Goal: Task Accomplishment & Management: Complete application form

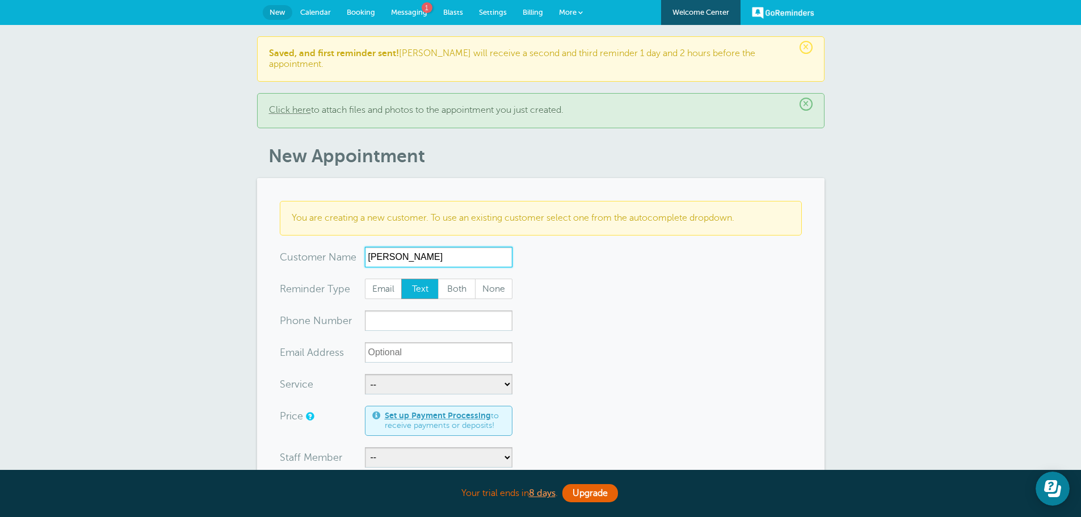
type input "Carrie Hileman"
click at [424, 310] on input "xxx-no-autofill" at bounding box center [438, 320] width 147 height 20
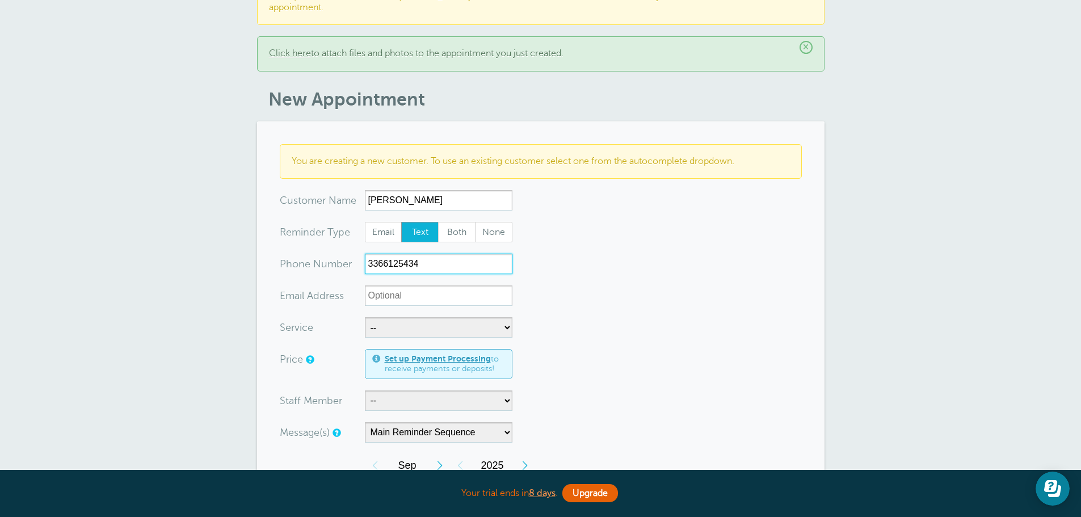
scroll to position [113, 0]
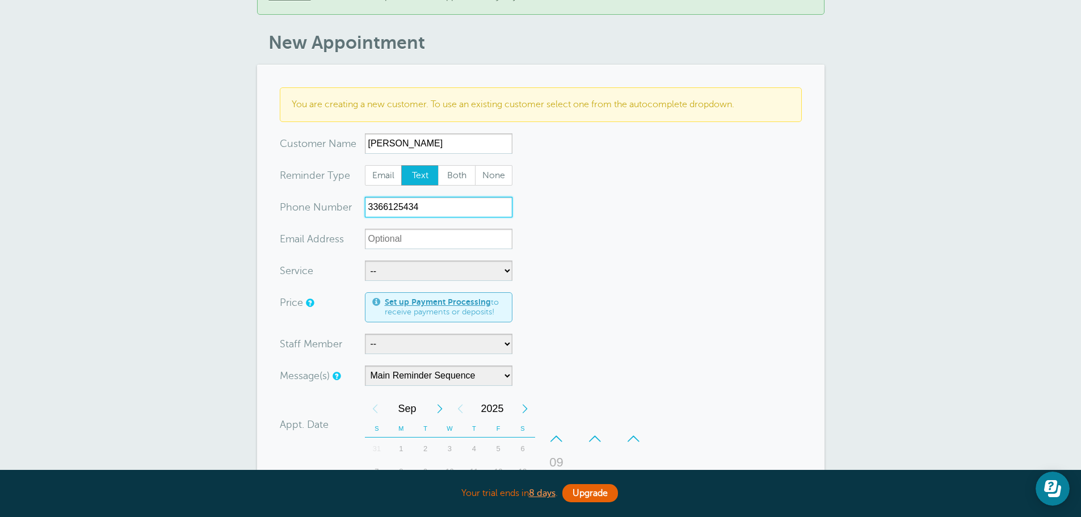
type input "3366125434"
click at [412, 260] on select "-- Free Home Consultation Installation" at bounding box center [438, 270] width 147 height 20
select select "28200"
click at [365, 260] on select "-- Free Home Consultation Installation" at bounding box center [438, 270] width 147 height 20
select select "60"
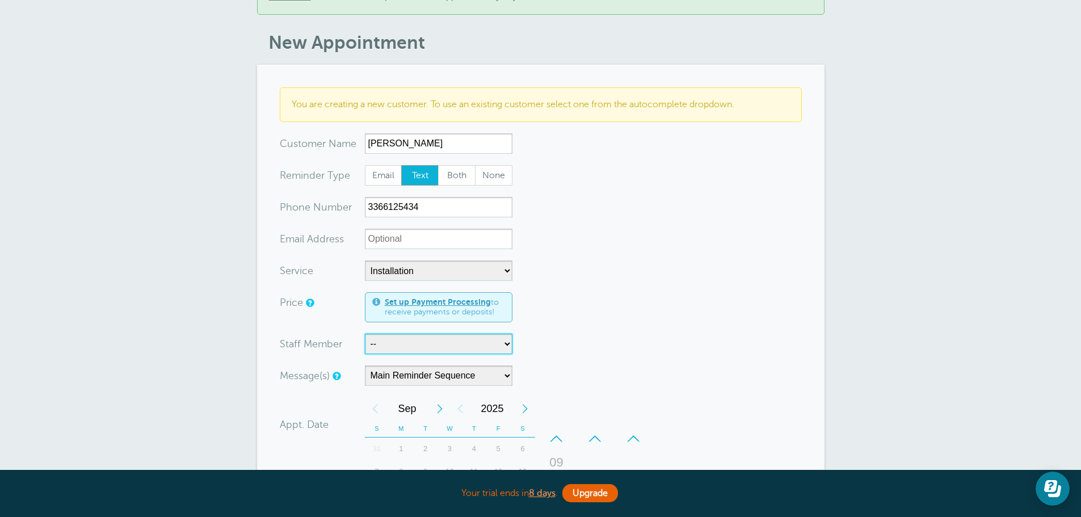
click at [394, 334] on select "-- Jody Justin Manuel" at bounding box center [438, 344] width 147 height 20
select select "21555"
click at [365, 334] on select "-- Jody Justin Manuel" at bounding box center [438, 344] width 147 height 20
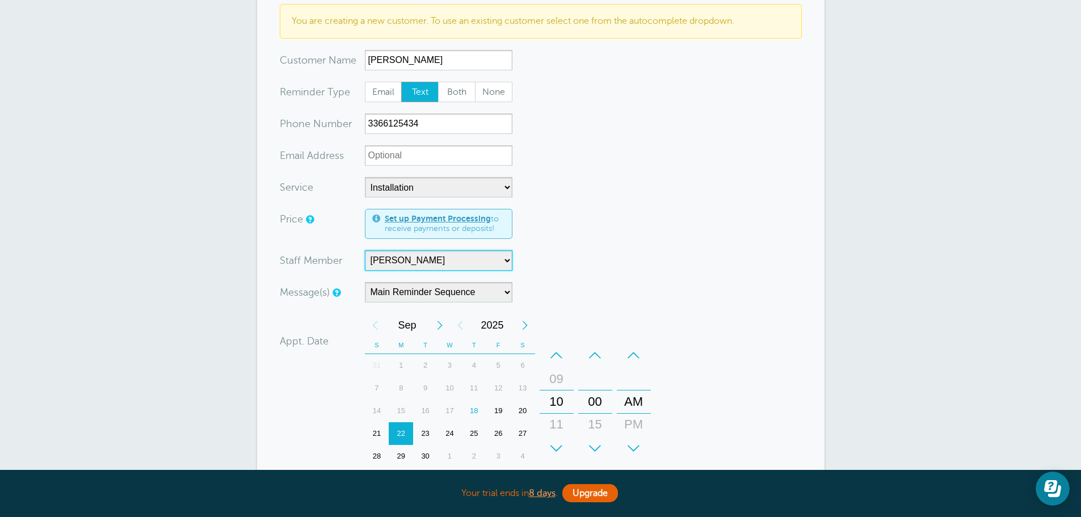
scroll to position [227, 0]
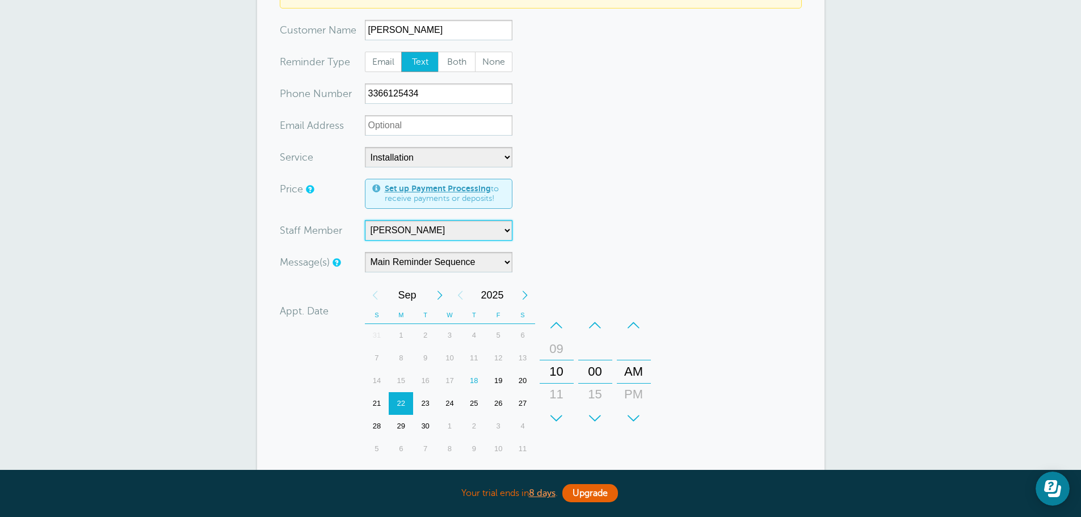
click at [402, 415] on div "29" at bounding box center [401, 426] width 24 height 23
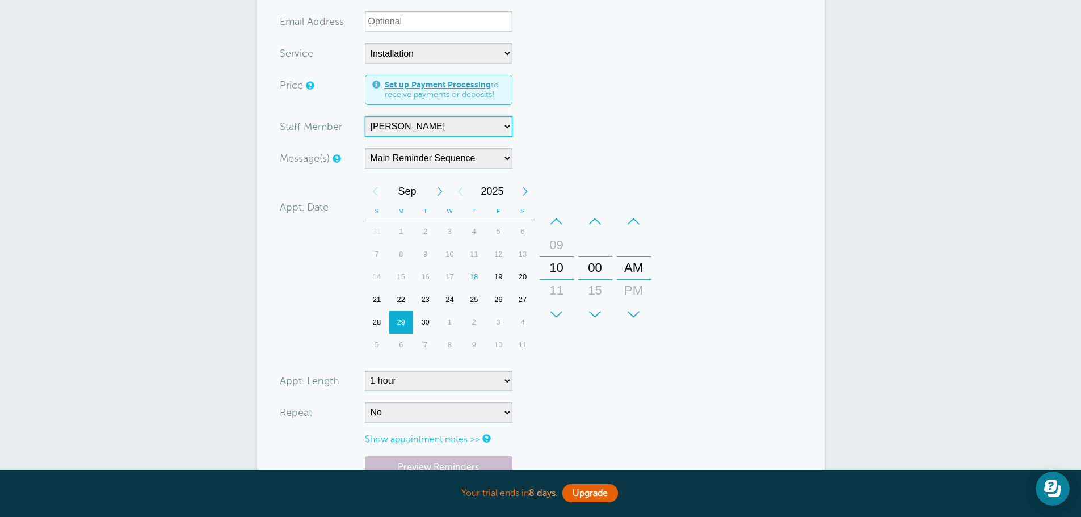
scroll to position [340, 0]
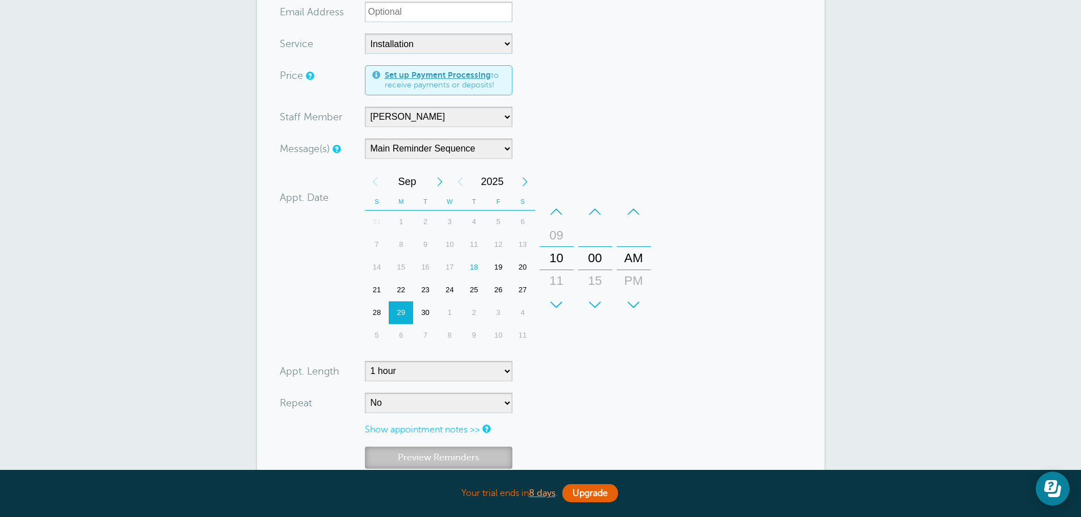
click at [497, 446] on link "Preview Reminders" at bounding box center [438, 457] width 147 height 22
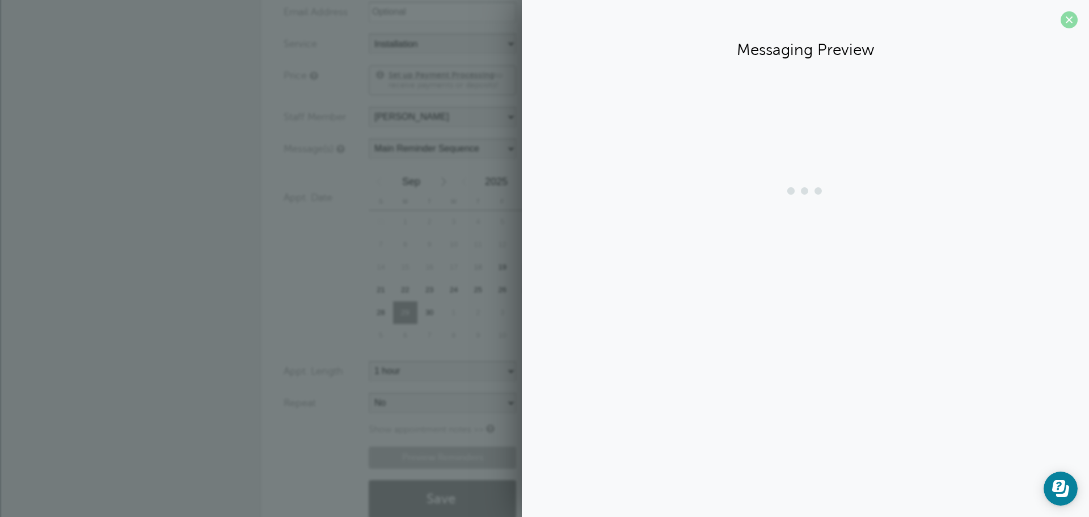
click at [1071, 20] on span at bounding box center [1069, 19] width 17 height 17
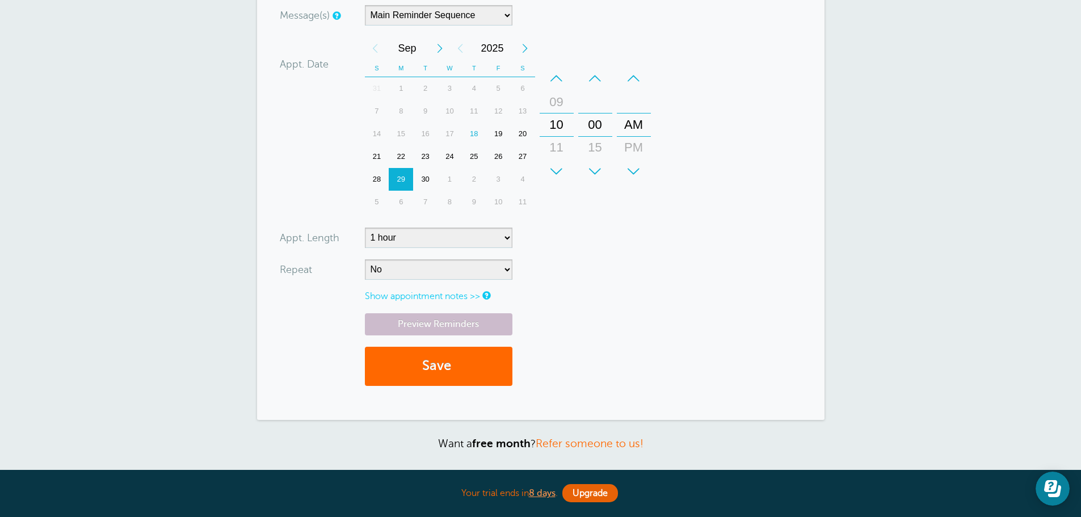
scroll to position [454, 0]
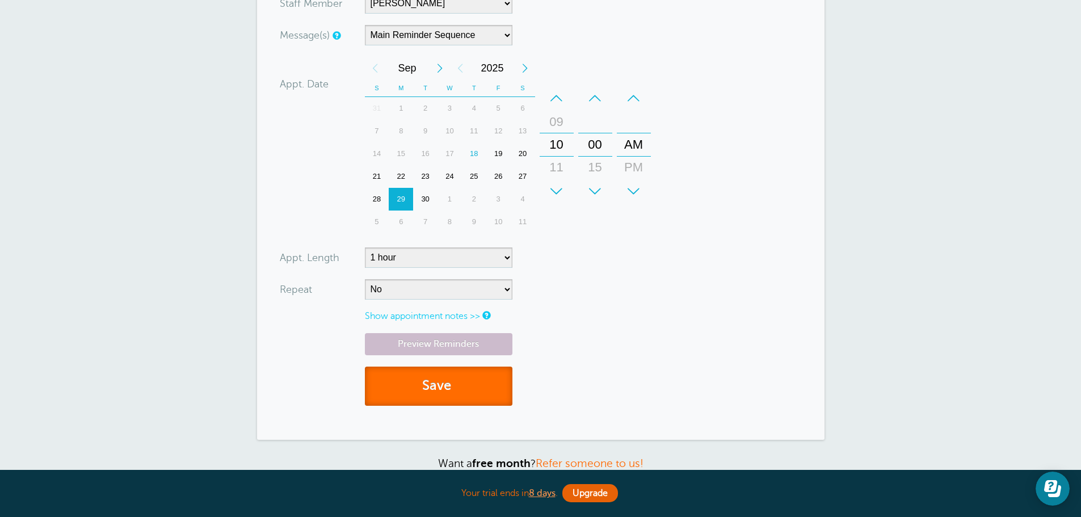
click at [491, 366] on button "Save" at bounding box center [438, 385] width 147 height 39
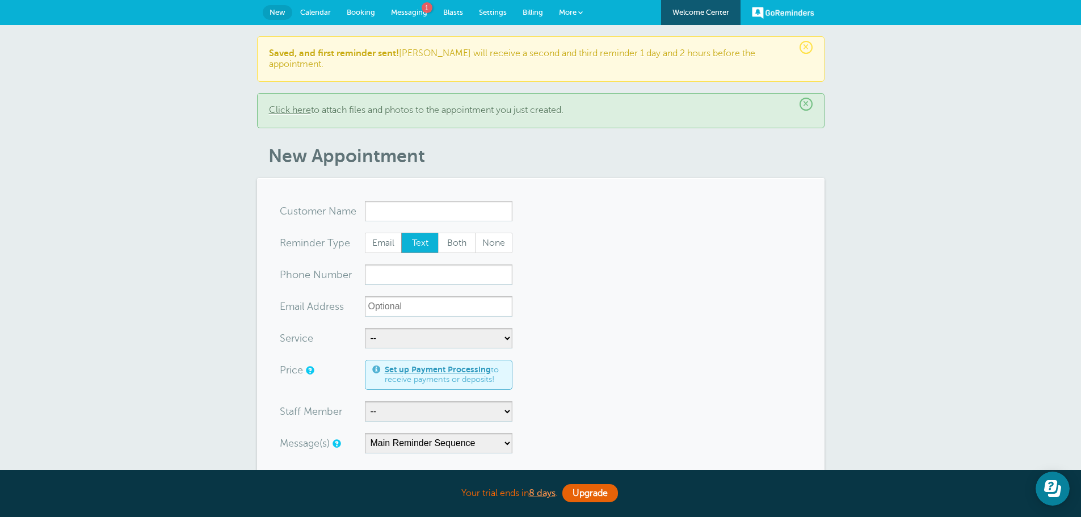
click at [323, 7] on link "Calendar" at bounding box center [315, 12] width 47 height 25
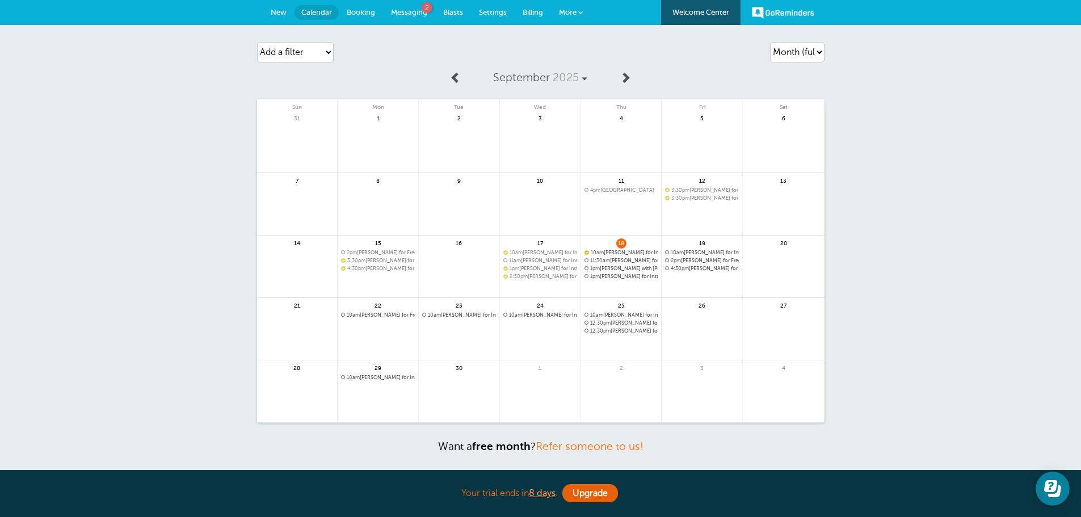
click at [277, 17] on link "New" at bounding box center [279, 12] width 32 height 25
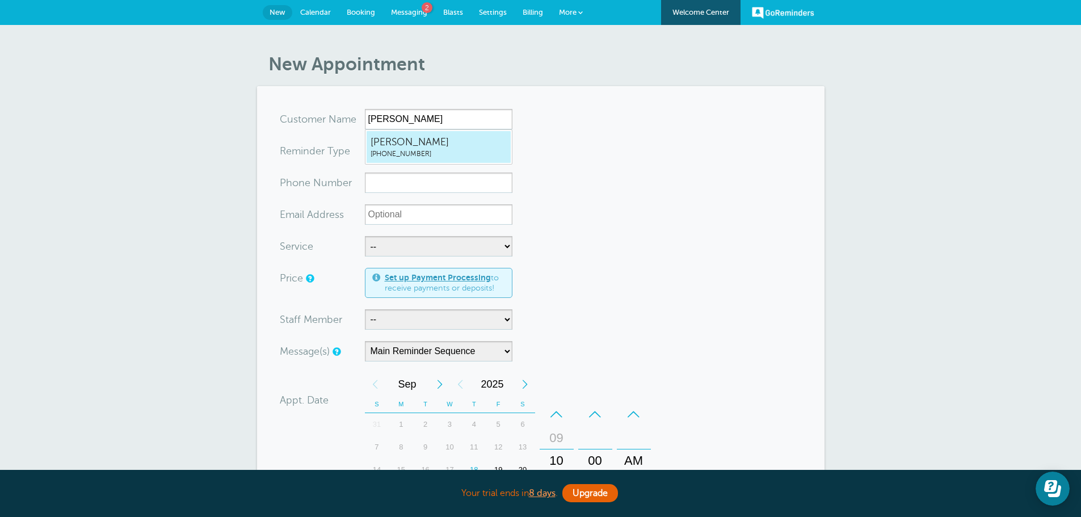
click at [421, 144] on span "[PERSON_NAME]" at bounding box center [438, 142] width 136 height 14
type input "BeverlyBurchett3363177982"
type input "Beverly Burchett"
type input "(336) 317-7982"
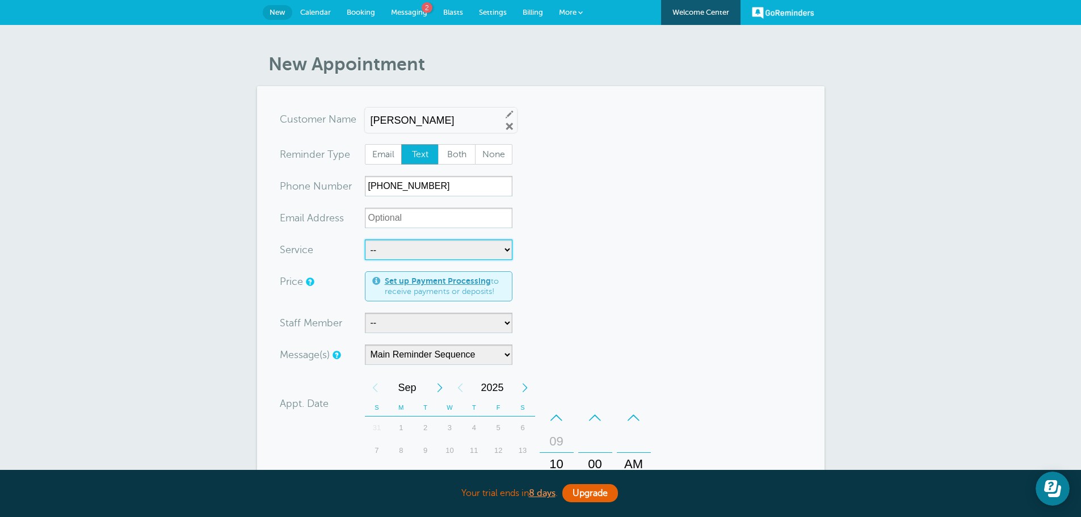
click at [427, 252] on select "-- Free Home Consultation Installation" at bounding box center [438, 249] width 147 height 20
select select "28200"
click at [365, 239] on select "-- Free Home Consultation Installation" at bounding box center [438, 249] width 147 height 20
select select "60"
click at [400, 317] on select "-- Jody Justin Manuel" at bounding box center [438, 323] width 147 height 20
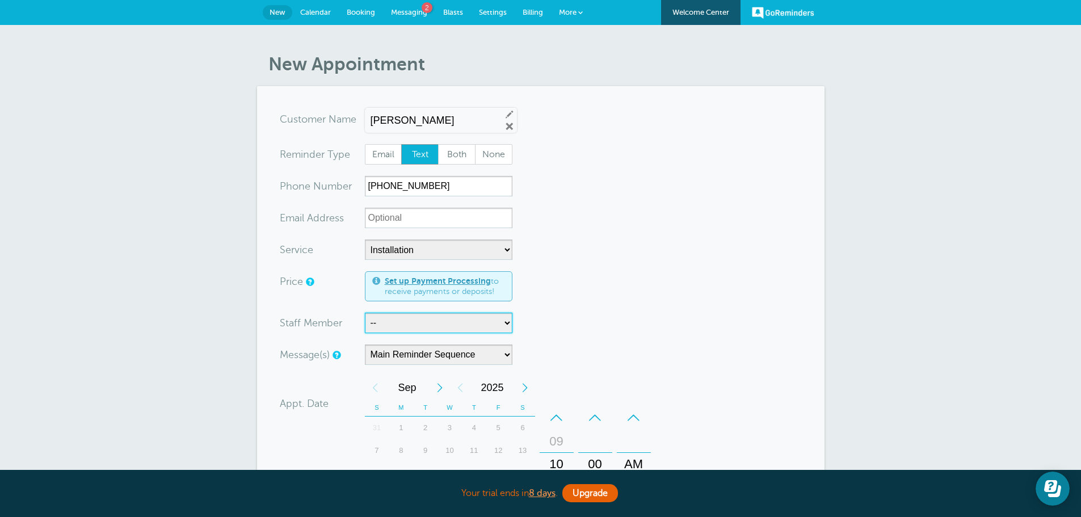
select select "21555"
click at [365, 313] on select "-- Jody Justin Manuel" at bounding box center [438, 323] width 147 height 20
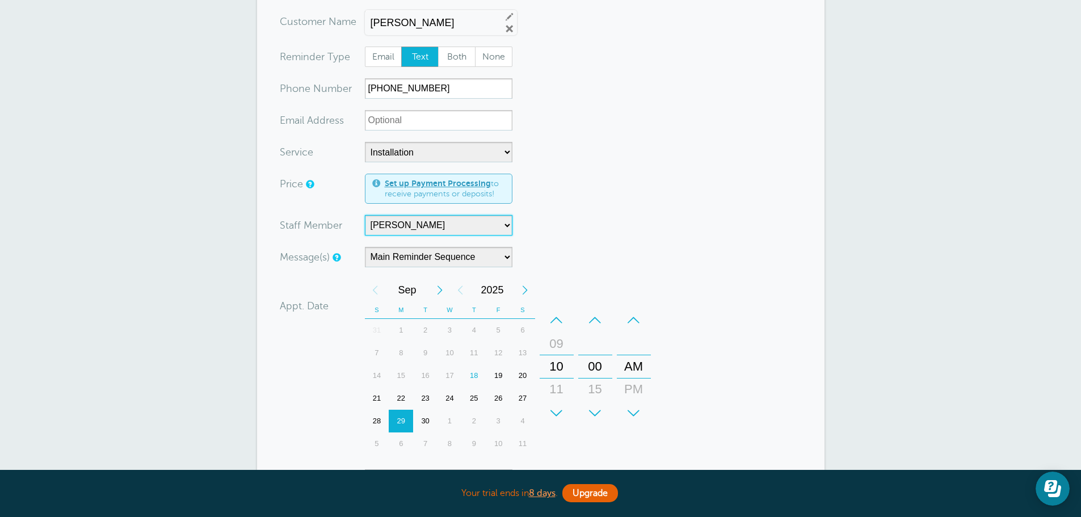
scroll to position [113, 0]
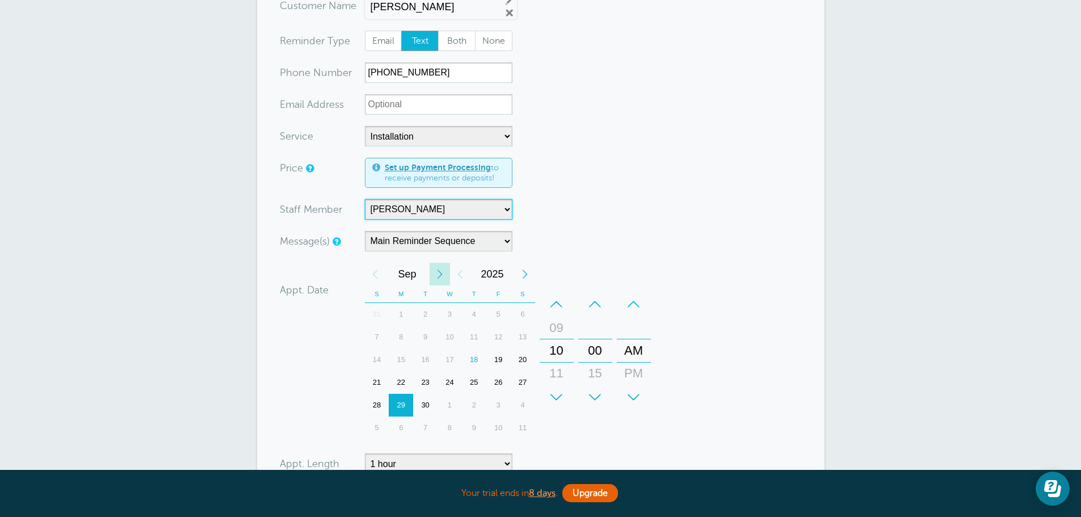
click at [442, 276] on div "Next Month" at bounding box center [439, 274] width 20 height 23
click at [444, 315] on div "1" at bounding box center [449, 314] width 24 height 23
click at [593, 301] on div "–" at bounding box center [595, 304] width 34 height 23
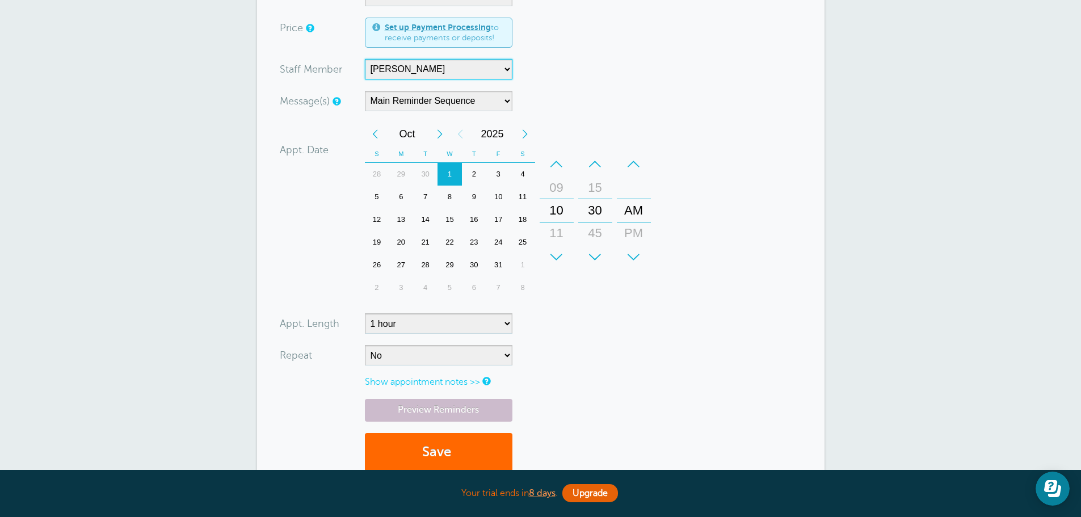
scroll to position [284, 0]
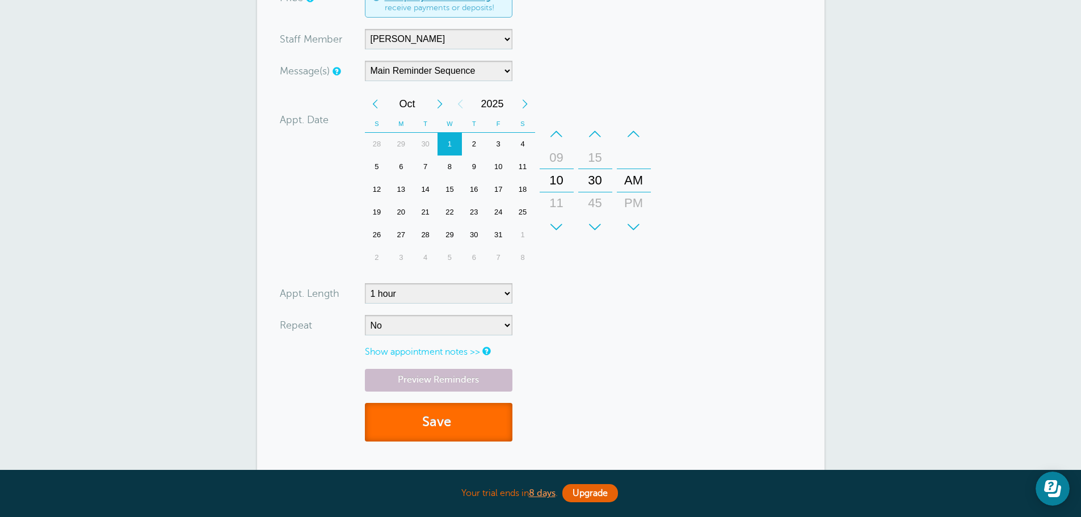
click at [480, 424] on button "Save" at bounding box center [438, 422] width 147 height 39
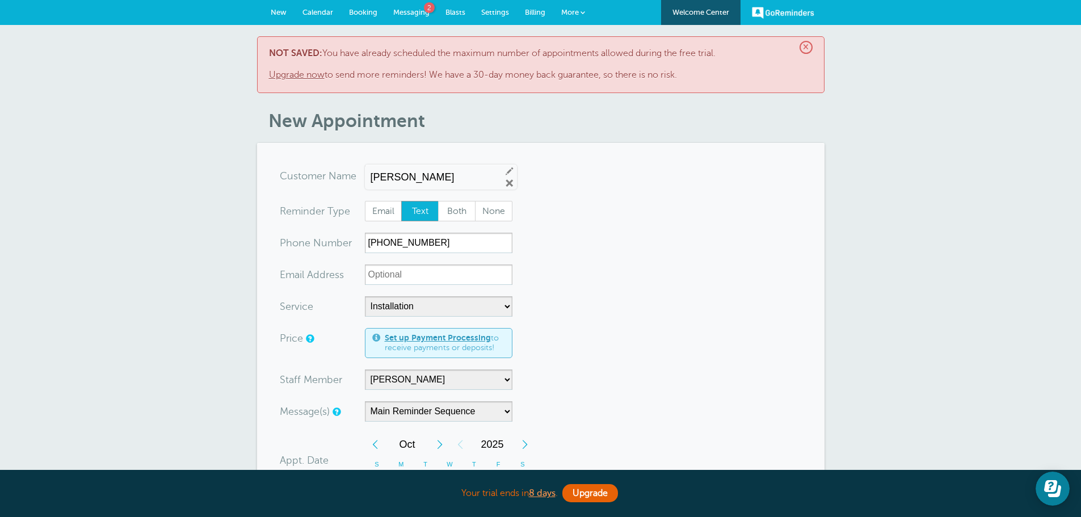
click at [312, 76] on link "Upgrade now" at bounding box center [297, 75] width 56 height 10
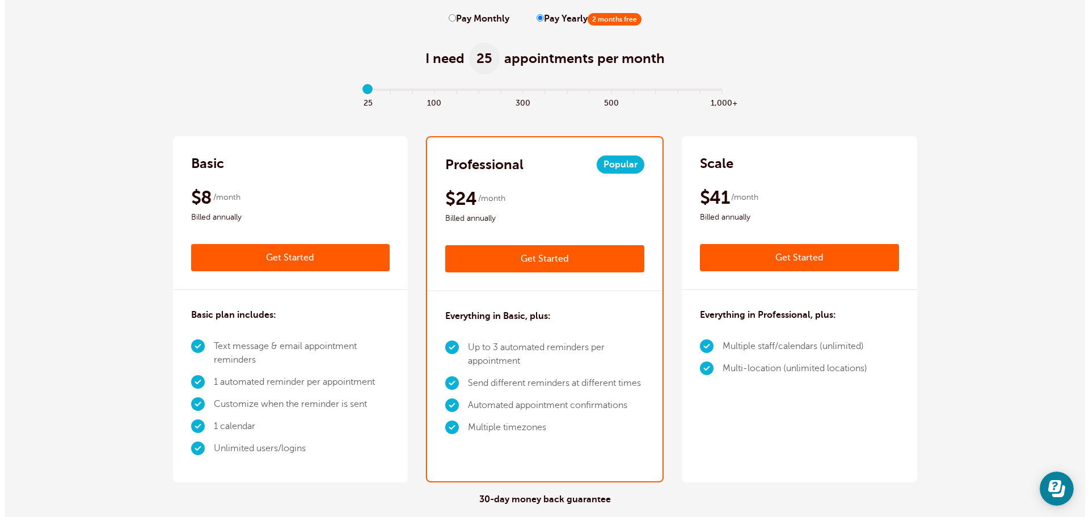
scroll to position [113, 0]
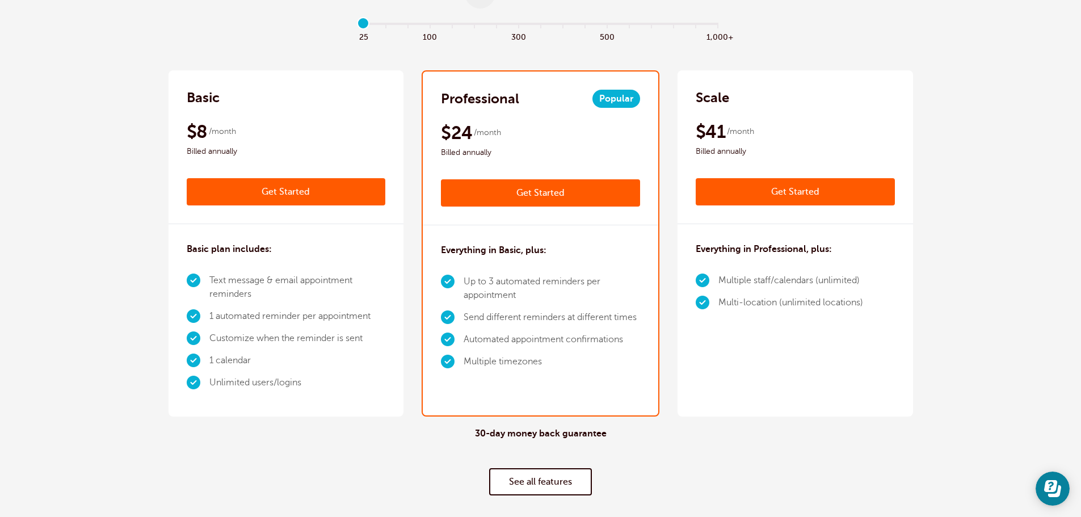
click at [528, 194] on link "Get Started" at bounding box center [540, 192] width 199 height 27
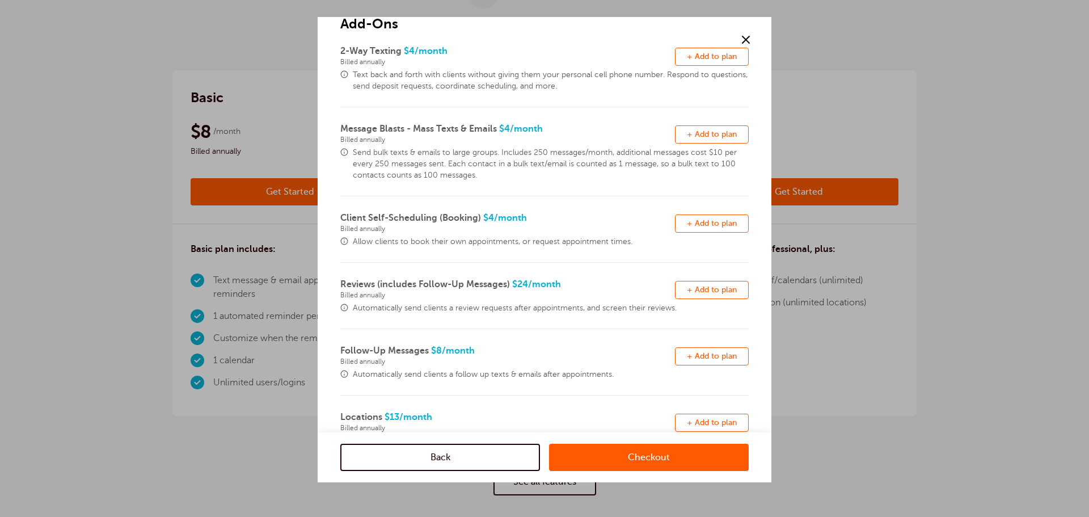
scroll to position [0, 0]
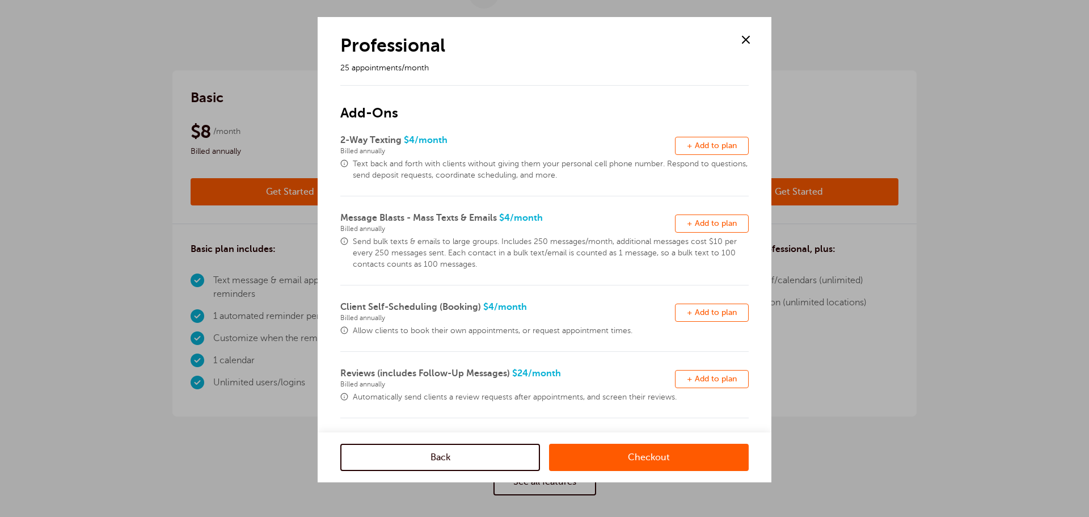
click at [626, 462] on link "Checkout" at bounding box center [649, 457] width 200 height 27
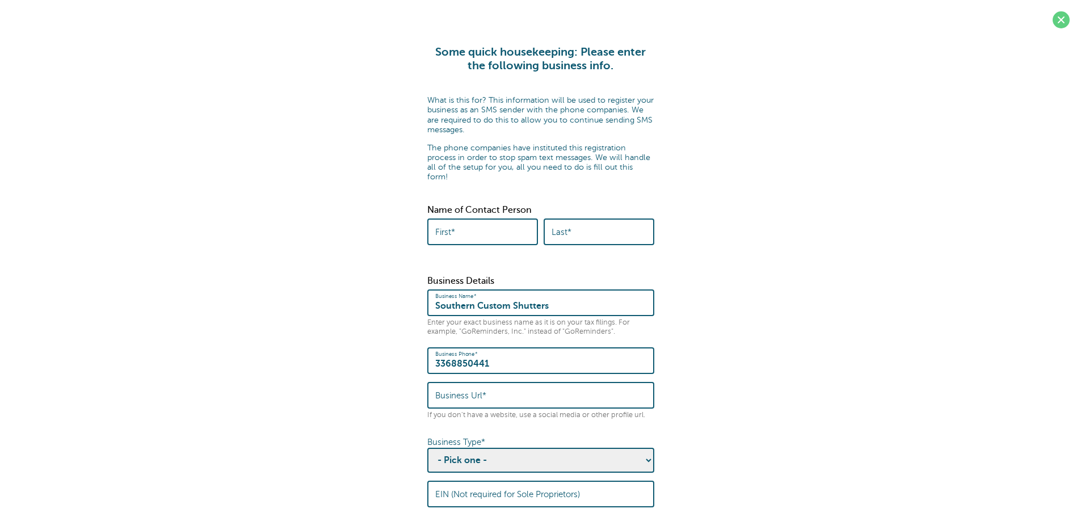
click at [463, 222] on input "First*" at bounding box center [482, 232] width 95 height 24
type input "[PERSON_NAME]"
drag, startPoint x: 592, startPoint y: 219, endPoint x: 608, endPoint y: 217, distance: 16.0
click at [592, 220] on input "Last*" at bounding box center [598, 232] width 95 height 24
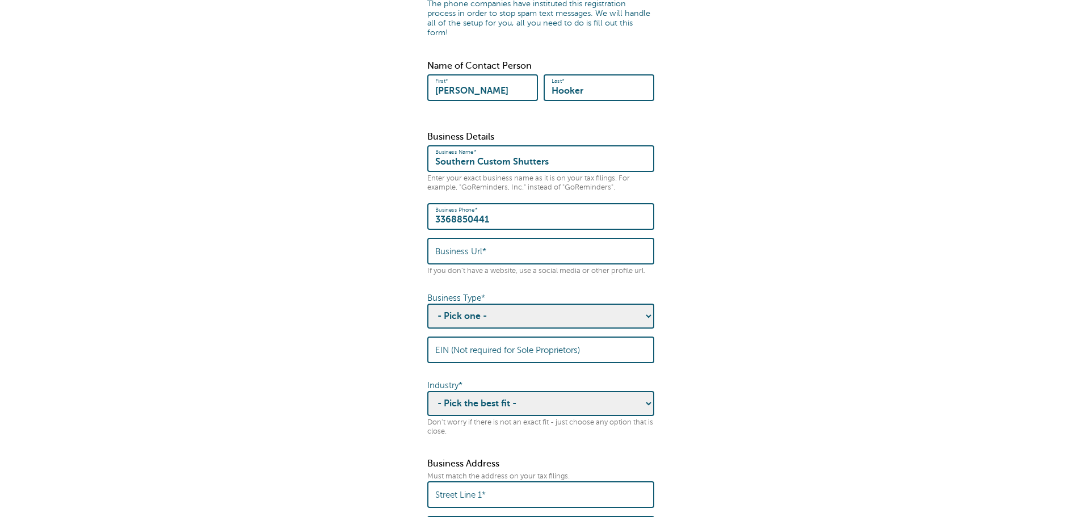
scroll to position [170, 0]
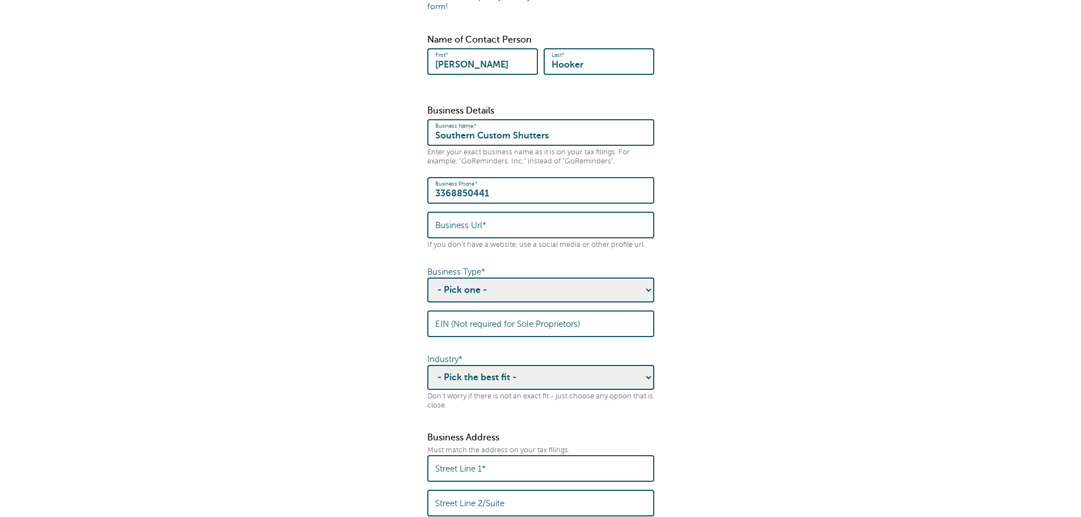
type input "Hooker"
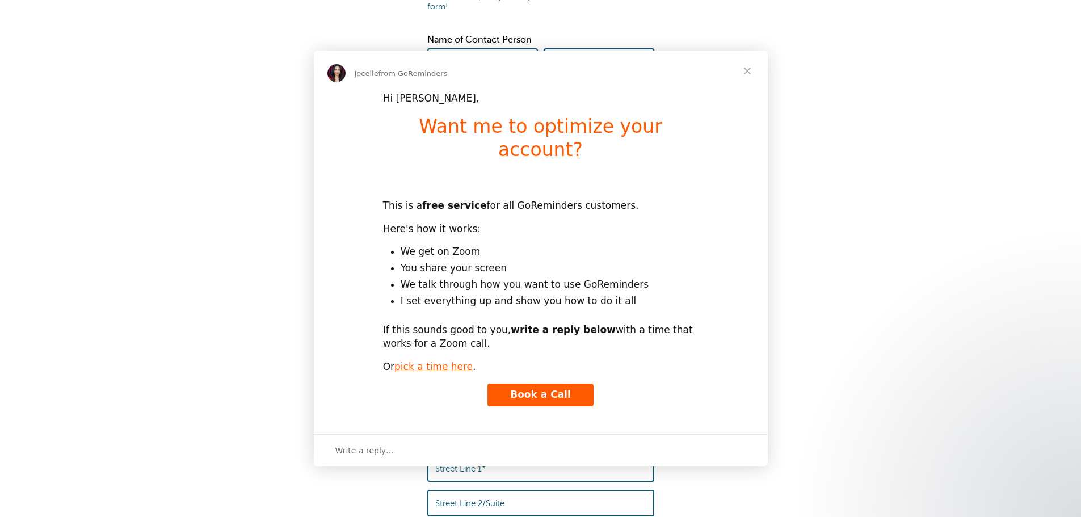
scroll to position [0, 0]
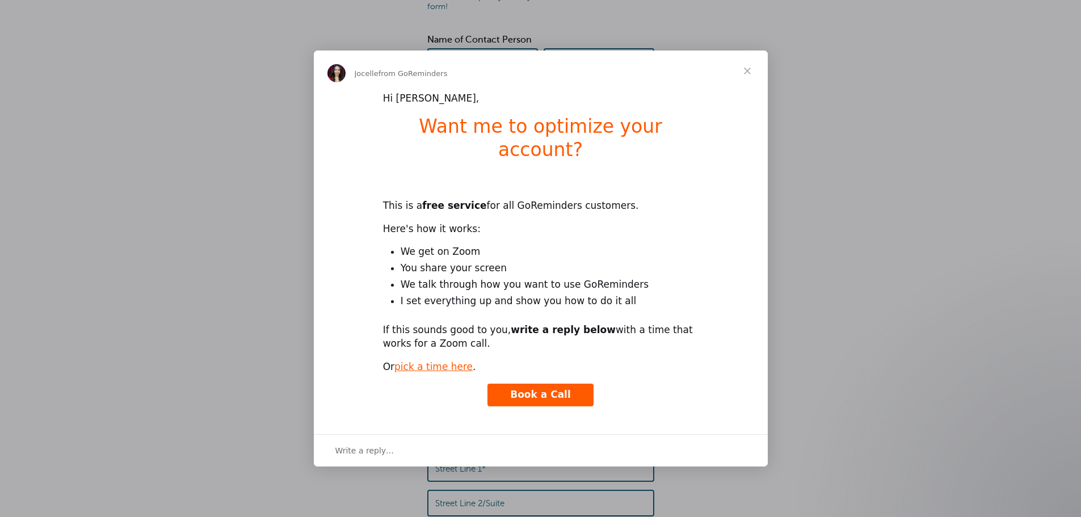
click at [750, 79] on span "Close" at bounding box center [747, 70] width 41 height 41
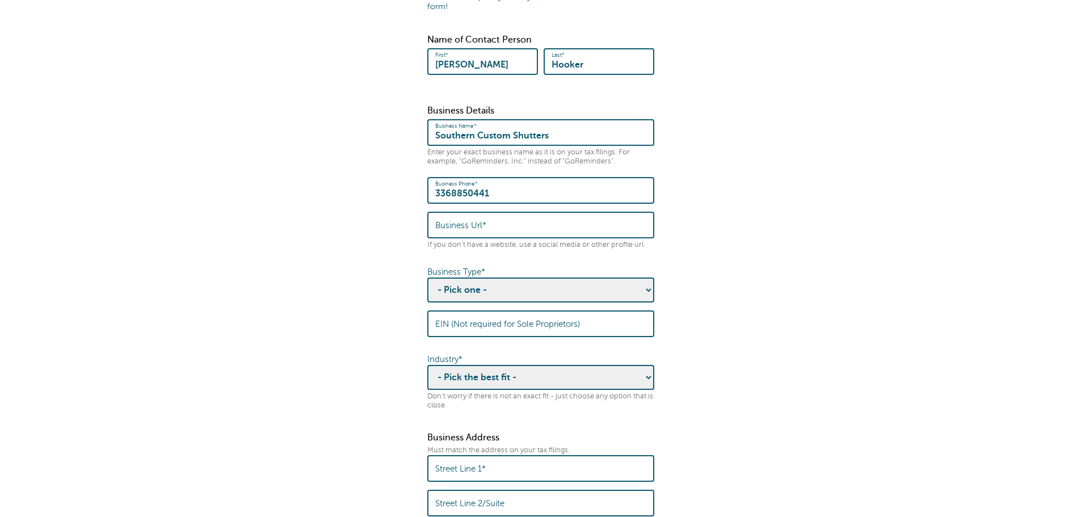
click at [485, 221] on input "Business Url*" at bounding box center [540, 225] width 211 height 24
paste input "https://www.southerncustomshutters.com/"
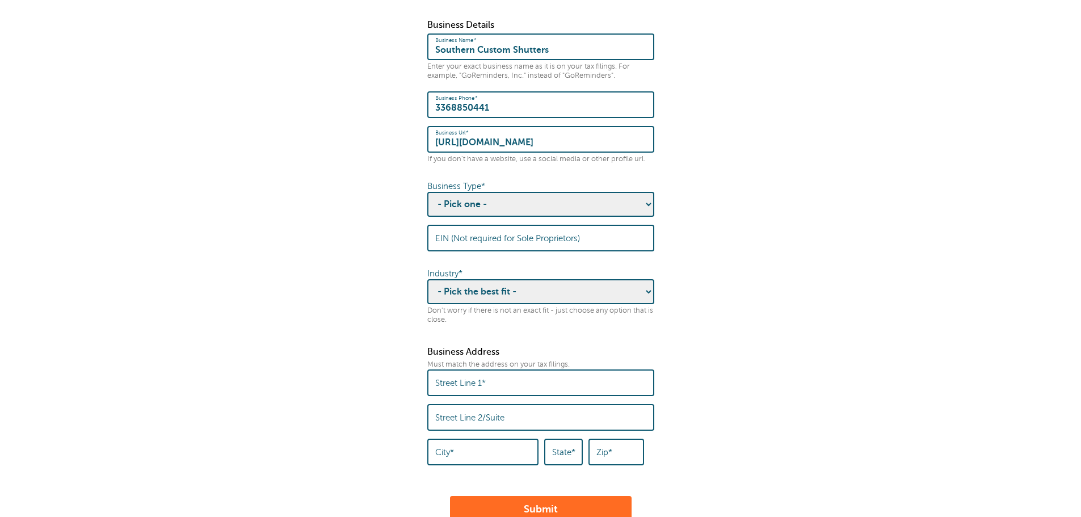
scroll to position [284, 0]
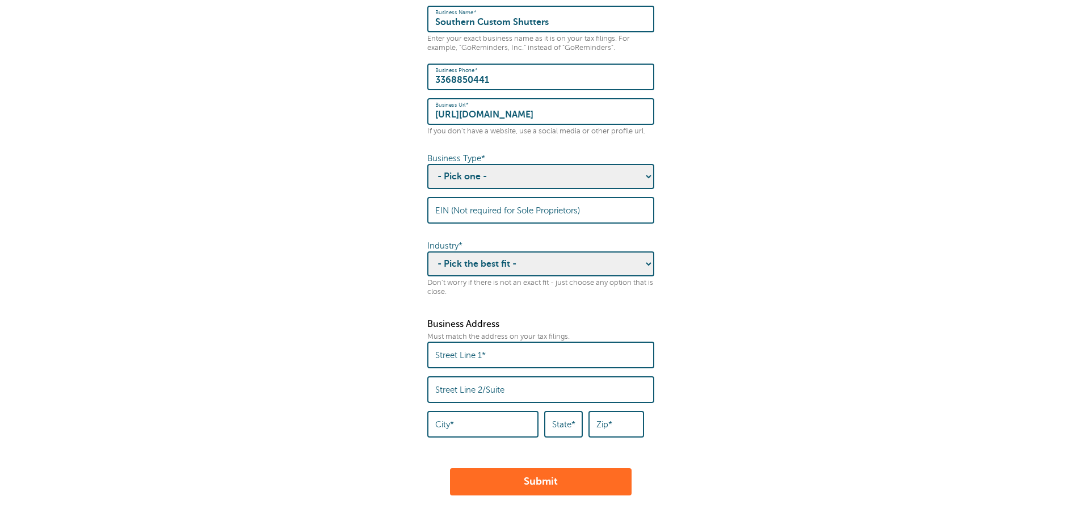
type input "https://www.southerncustomshutters.com/"
click at [521, 167] on select "- Pick one - Sole Proprietorship Partnership Limited Liability Corporation Co-o…" at bounding box center [540, 176] width 227 height 25
select select "Corporation"
click at [427, 164] on select "- Pick one - Sole Proprietorship Partnership Limited Liability Corporation Co-o…" at bounding box center [540, 176] width 227 height 25
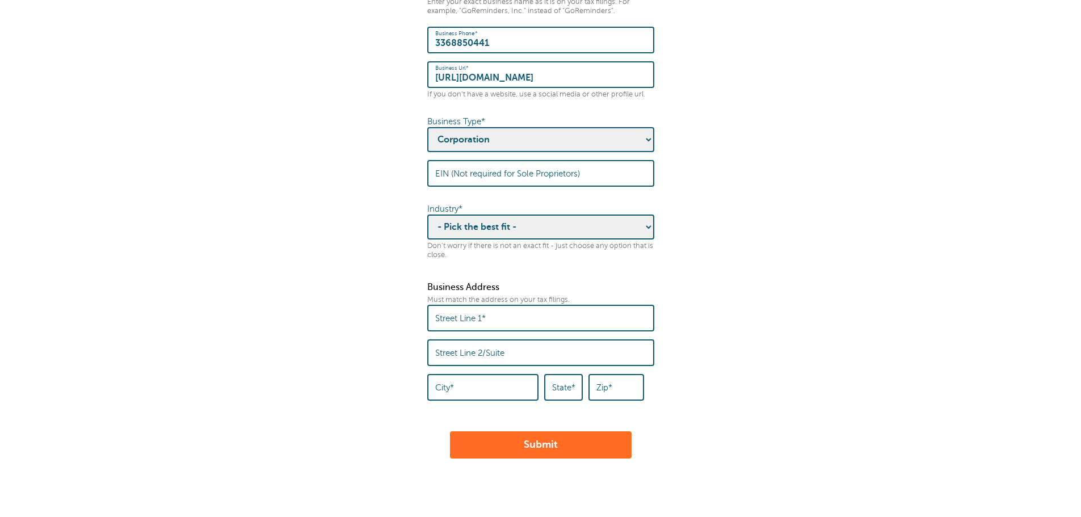
scroll to position [340, 0]
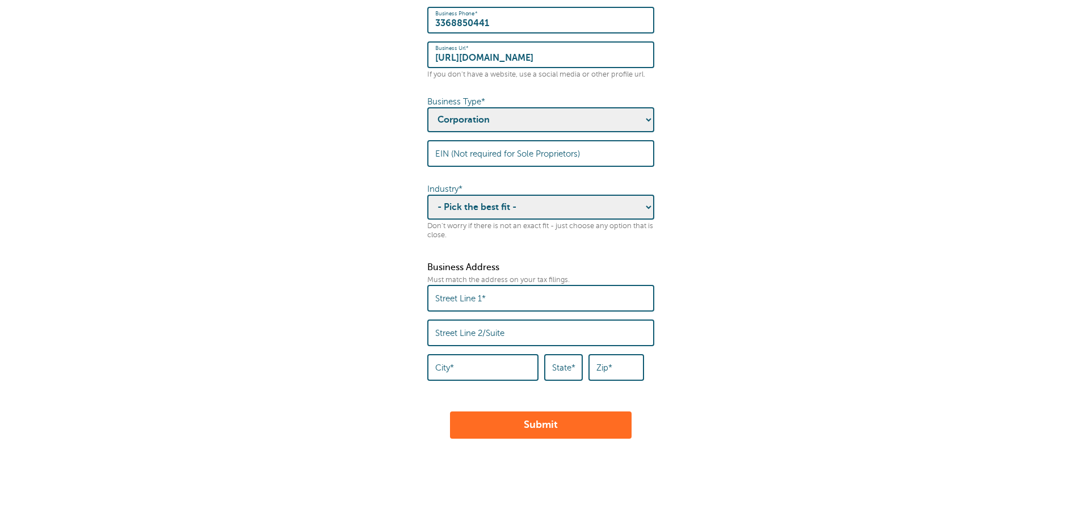
click at [561, 200] on select "- Pick the best fit - Agriculture Automotive Banking Consumer Education Electro…" at bounding box center [540, 207] width 227 height 25
select select "MANUFACTURING"
click at [427, 195] on select "- Pick the best fit - Agriculture Automotive Banking Consumer Education Electro…" at bounding box center [540, 207] width 227 height 25
click at [483, 293] on label "Street Line 1*" at bounding box center [460, 298] width 50 height 10
click at [483, 286] on input "Street Line 1*" at bounding box center [540, 298] width 211 height 24
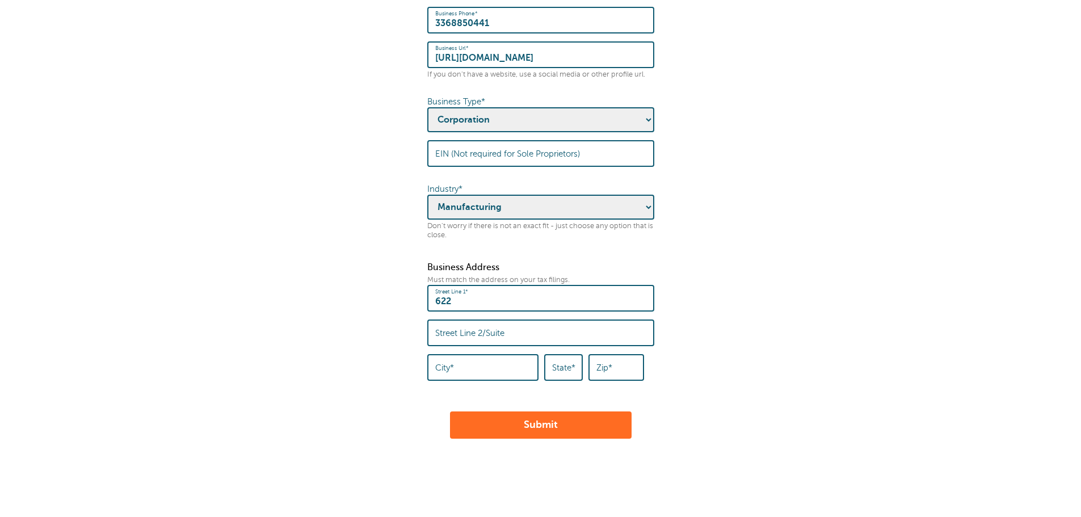
type input "6228 Prospect St"
type input "Southern Custom Shutters"
type input "High Point"
type input "NC"
type input "27263"
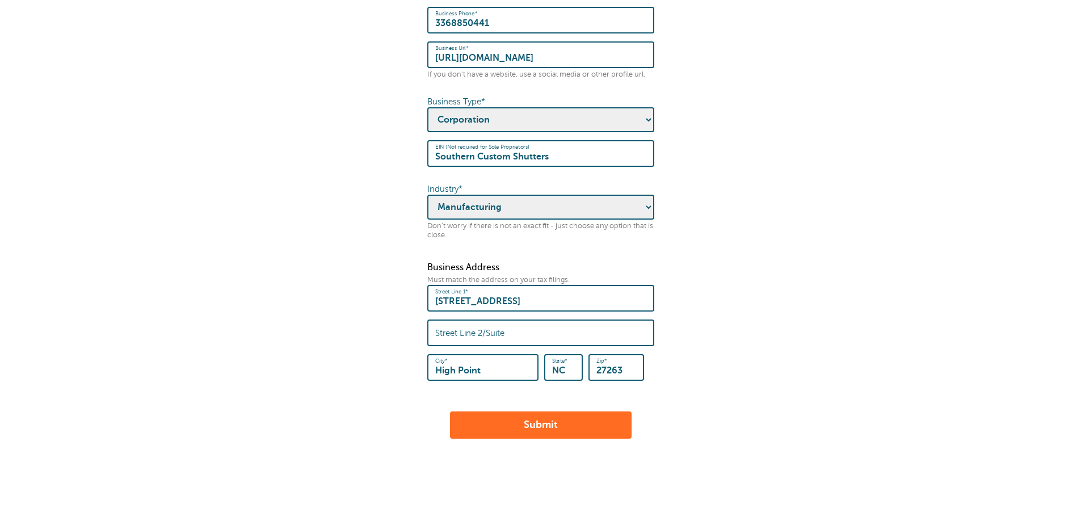
click at [550, 149] on input "Southern Custom Shutters" at bounding box center [540, 153] width 211 height 24
drag, startPoint x: 563, startPoint y: 149, endPoint x: 363, endPoint y: 154, distance: 200.3
click at [363, 154] on form "Some quick housekeeping: Please enter the following business info. What is this…" at bounding box center [540, 71] width 1058 height 733
click at [522, 413] on button "Submit" at bounding box center [541, 424] width 182 height 27
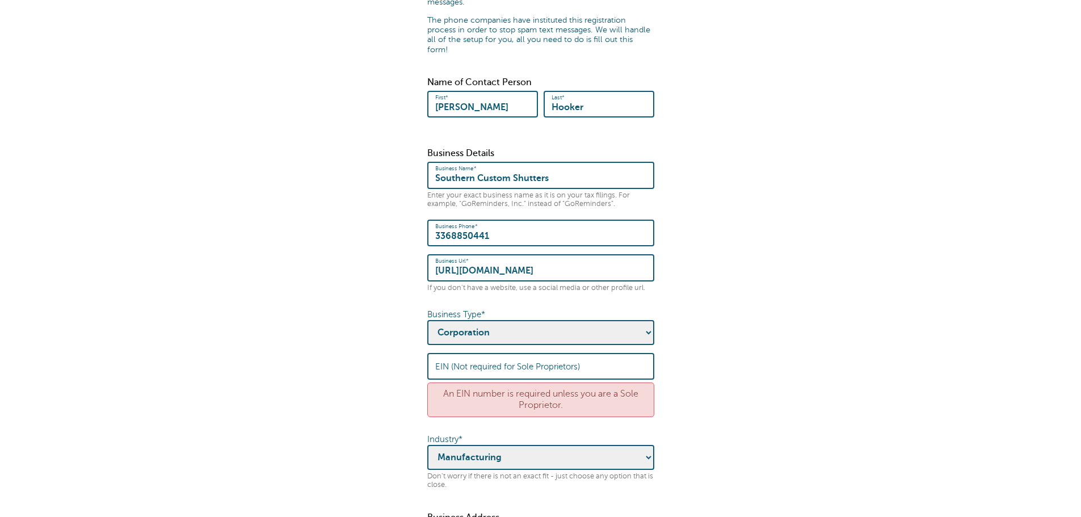
scroll to position [227, 0]
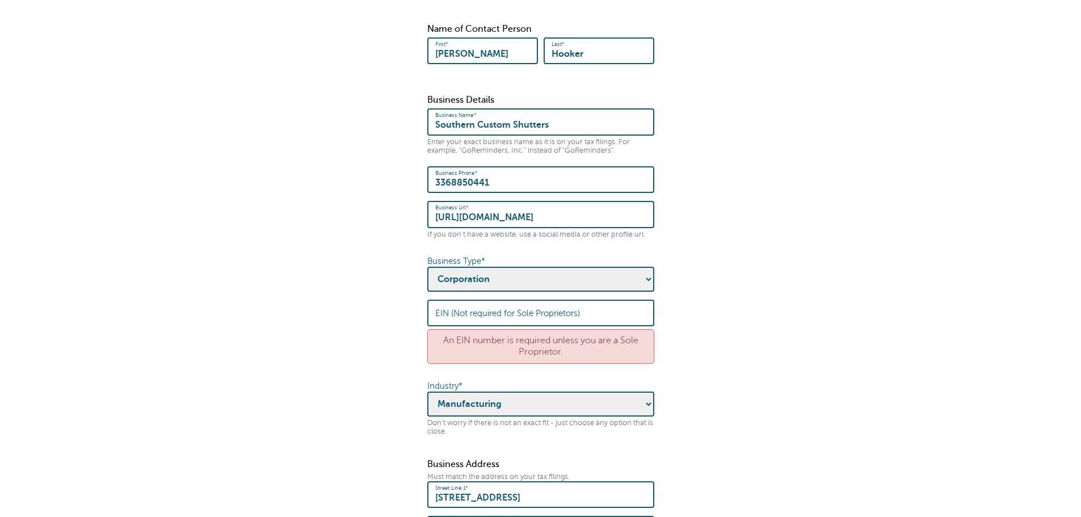
click at [451, 308] on label "EIN (Not required for Sole Proprietors)" at bounding box center [507, 313] width 145 height 10
click at [451, 301] on input "EIN (Not required for Sole Proprietors)" at bounding box center [540, 313] width 211 height 24
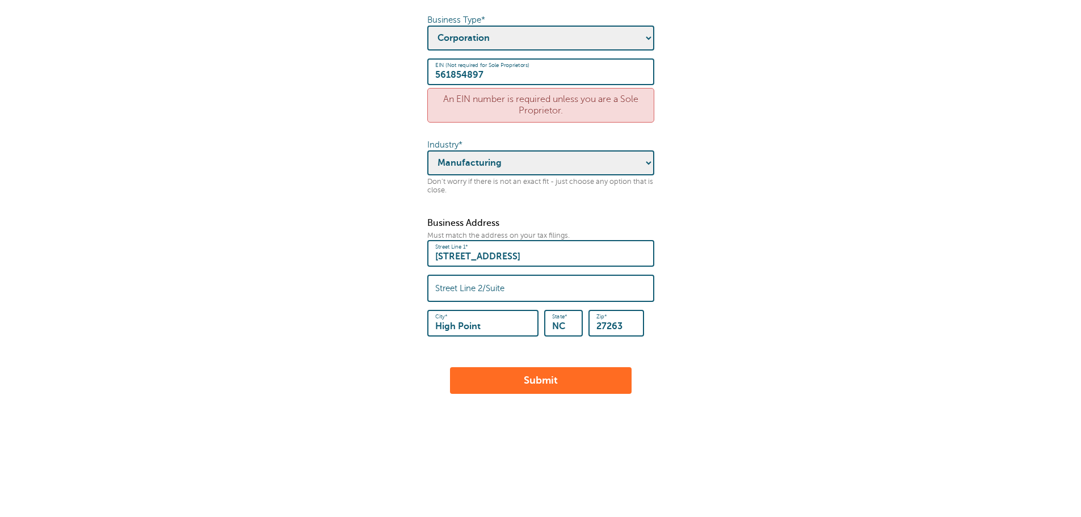
scroll to position [471, 0]
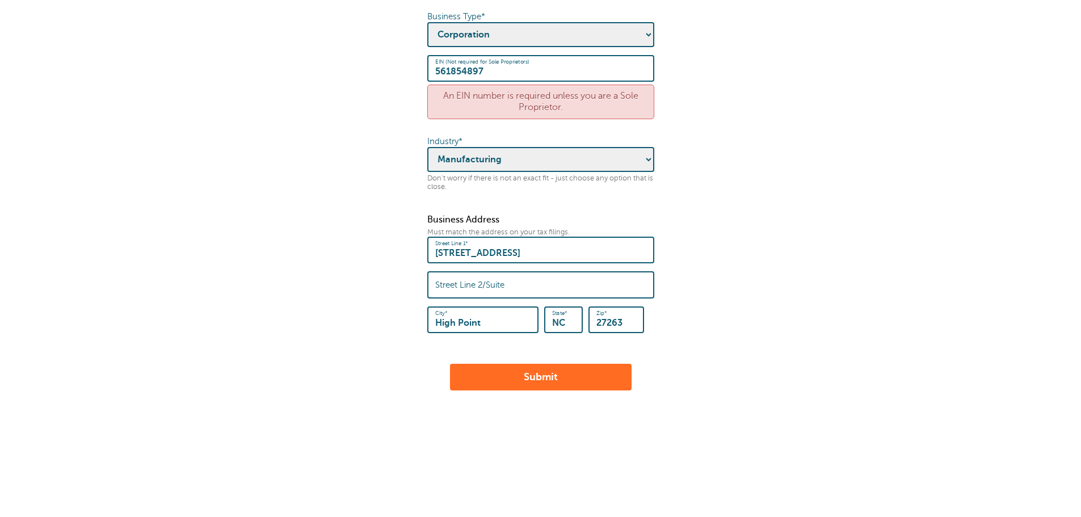
type input "561854897"
click at [521, 378] on button "Submit" at bounding box center [541, 377] width 182 height 27
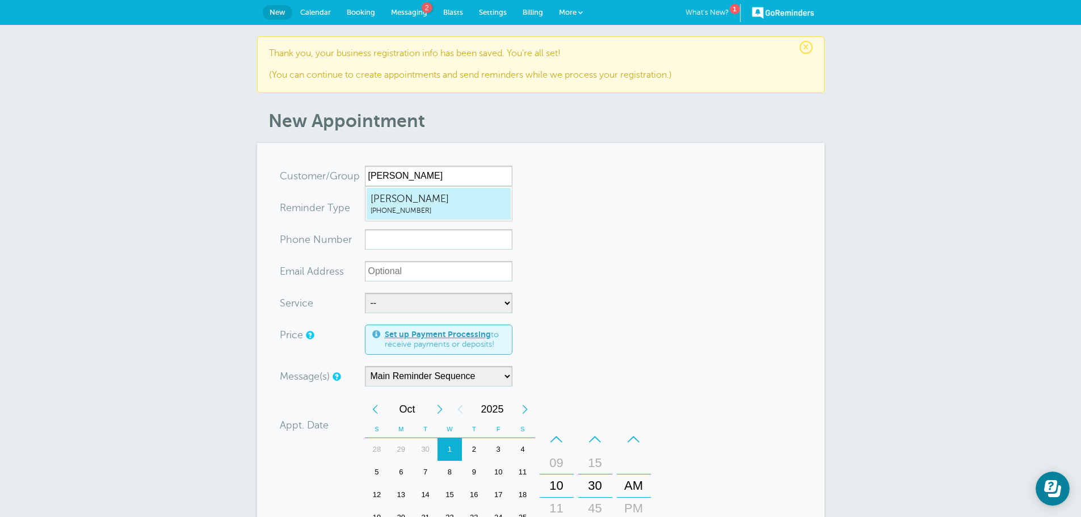
click at [411, 196] on span "Beverly Burchett" at bounding box center [438, 199] width 136 height 14
type input "BeverlyBurchett3363177982"
type input "Beverly Burchett"
type input "(336) 317-7982"
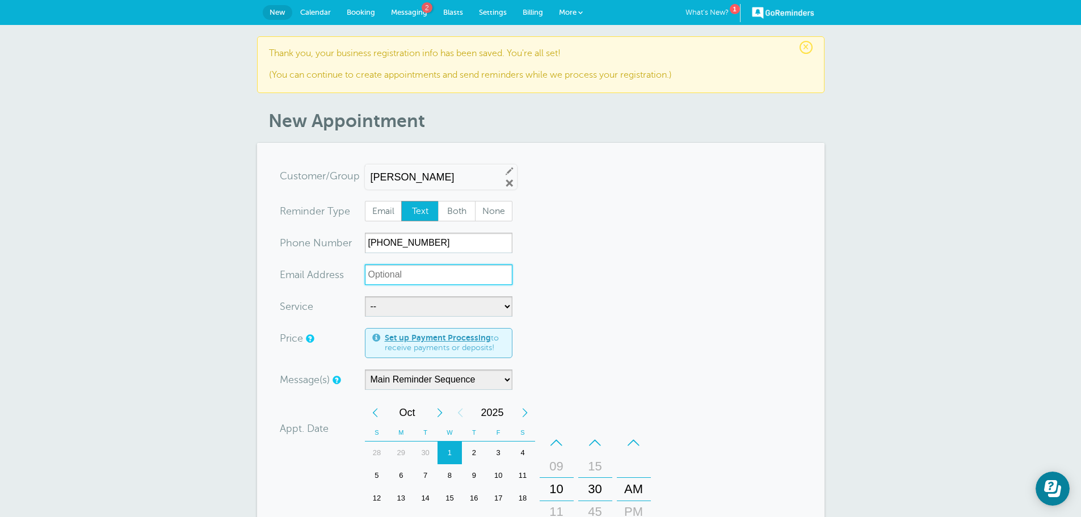
click at [433, 271] on input "xx-no-autofill" at bounding box center [438, 274] width 147 height 20
click at [427, 317] on form "You are creating a new customer. To use an existing customer select one from th…" at bounding box center [541, 464] width 522 height 596
drag, startPoint x: 416, startPoint y: 310, endPoint x: 416, endPoint y: 316, distance: 6.3
click at [416, 310] on select "-- Free Home Consultation Installation" at bounding box center [438, 306] width 147 height 20
select select "28200"
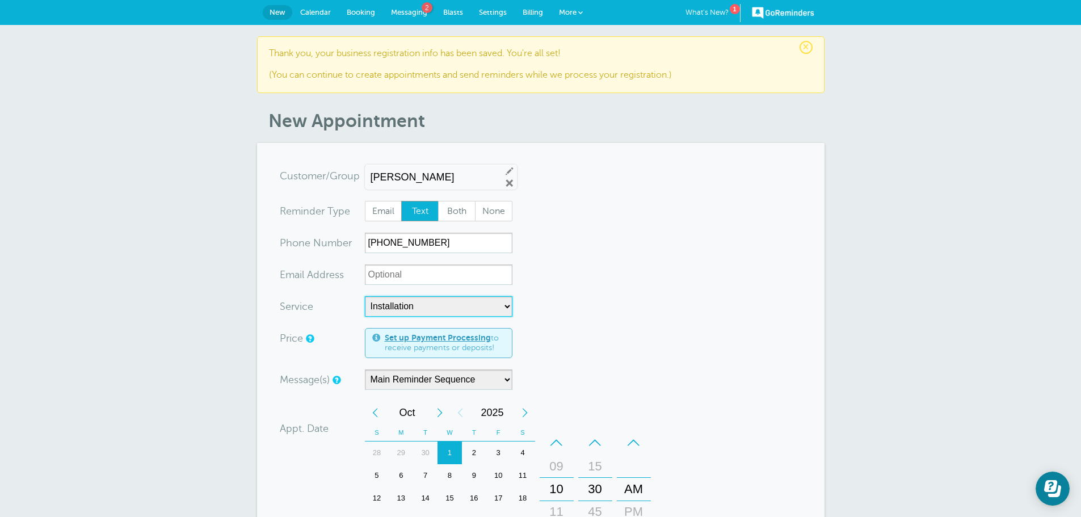
click at [365, 296] on select "-- Free Home Consultation Installation" at bounding box center [438, 306] width 147 height 20
select select "60"
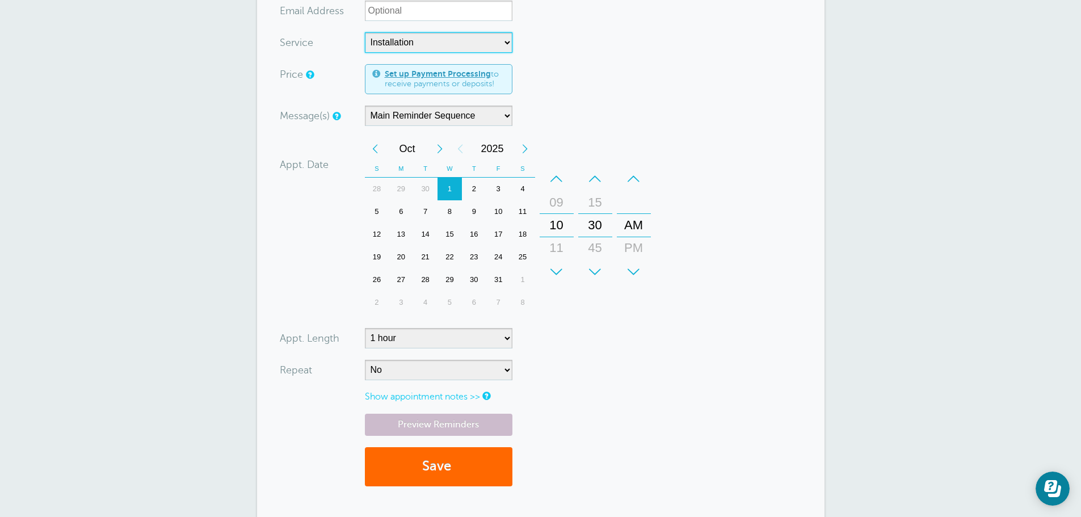
scroll to position [284, 0]
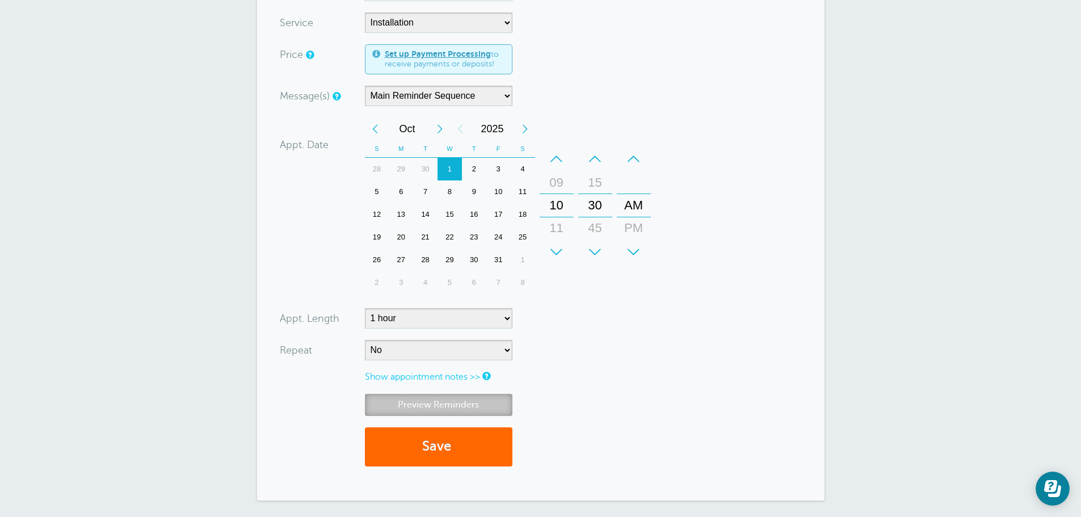
click at [480, 395] on link "Preview Reminders" at bounding box center [438, 405] width 147 height 22
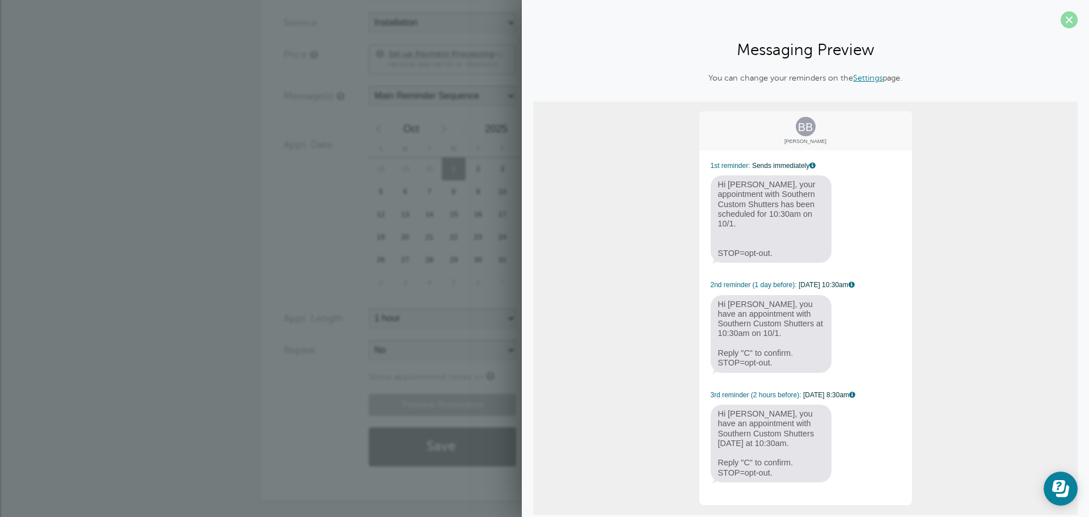
click at [1065, 17] on span at bounding box center [1069, 19] width 17 height 17
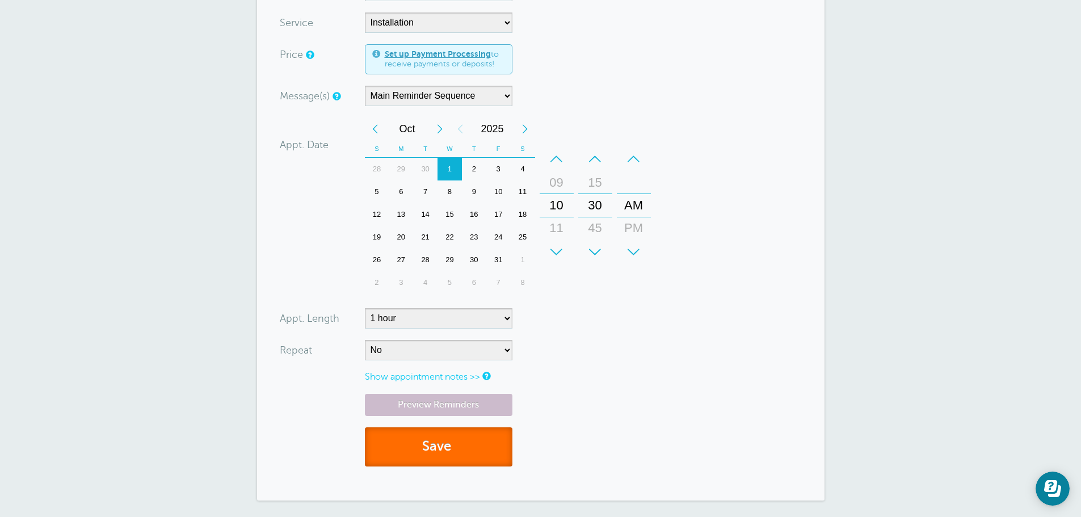
click at [440, 446] on button "Save" at bounding box center [438, 446] width 147 height 39
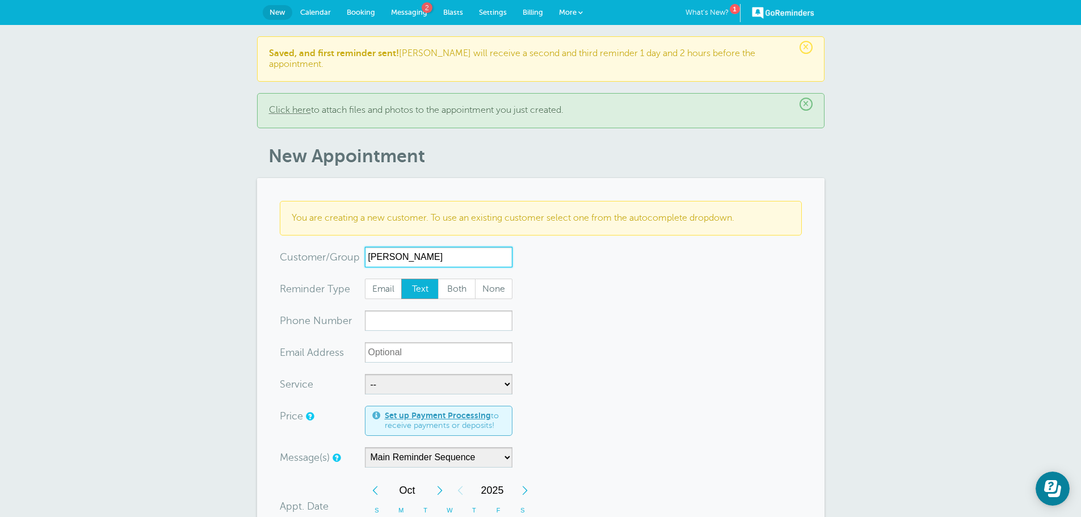
type input "[PERSON_NAME]"
click at [397, 313] on input "xxx-no-autofill" at bounding box center [438, 320] width 147 height 20
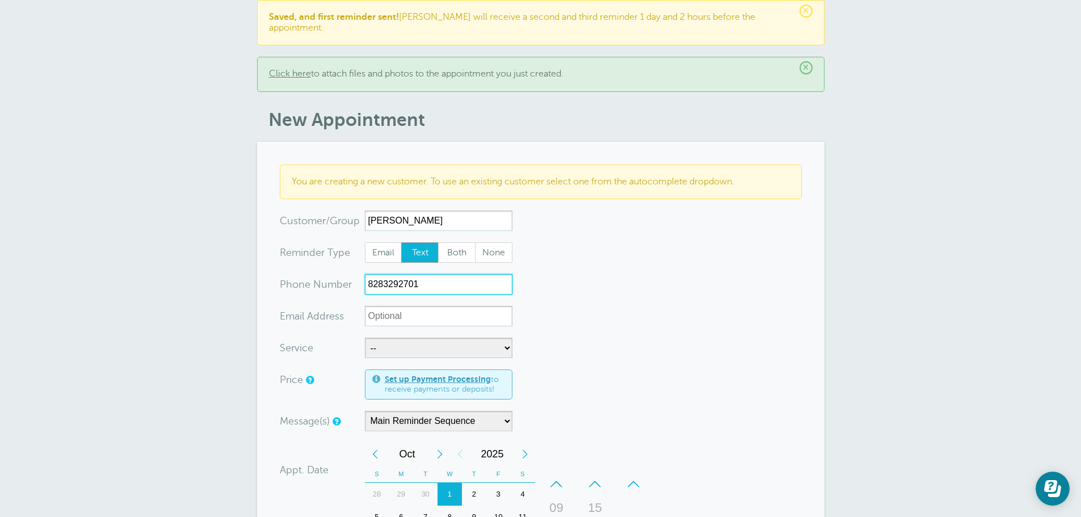
scroll to position [57, 0]
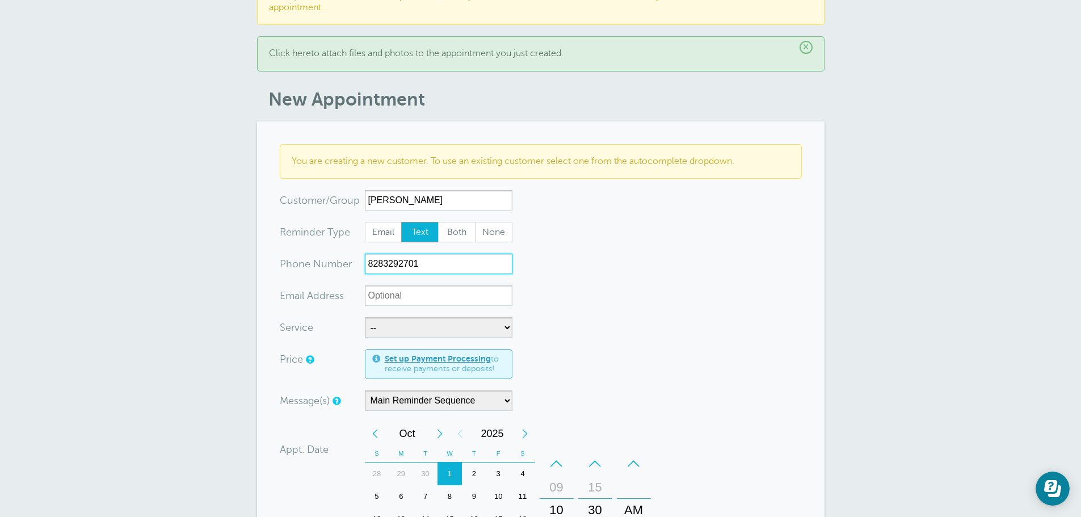
type input "8283292701"
click at [394, 319] on select "-- Free Home Consultation Installation" at bounding box center [438, 327] width 147 height 20
select select "28200"
click at [365, 317] on select "-- Free Home Consultation Installation" at bounding box center [438, 327] width 147 height 20
select select "60"
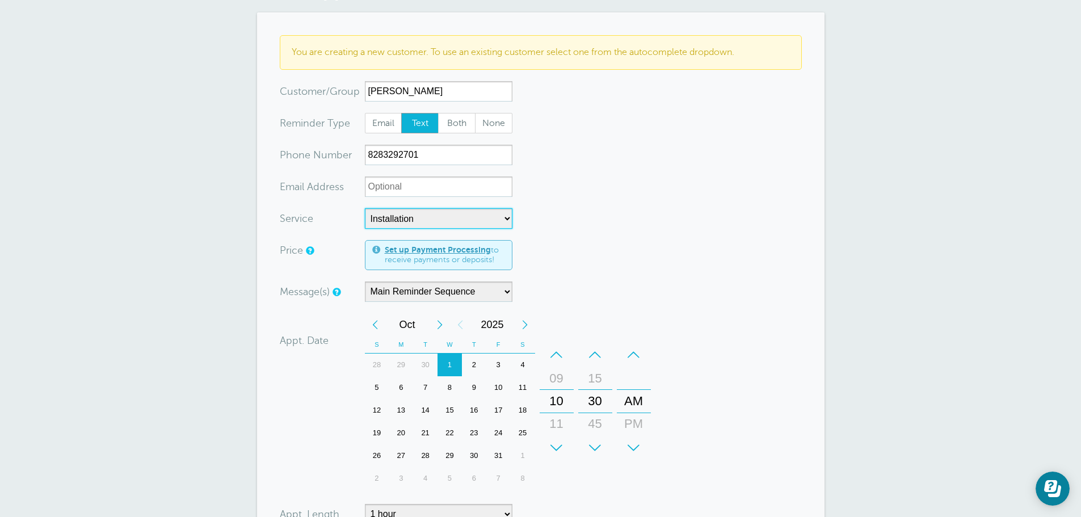
scroll to position [170, 0]
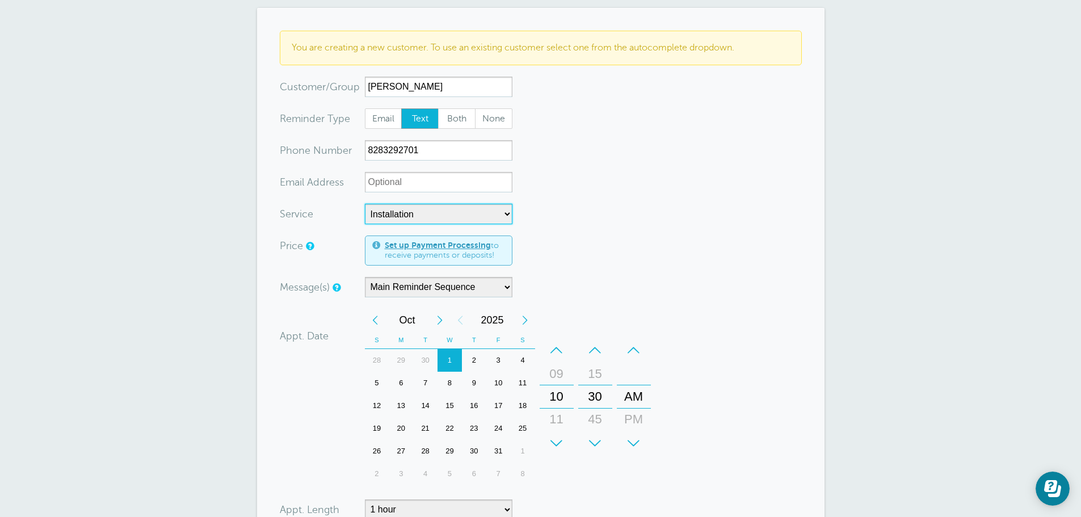
click at [373, 309] on div "Previous Month" at bounding box center [375, 320] width 20 height 23
click at [426, 443] on div "30" at bounding box center [425, 451] width 24 height 23
click at [555, 339] on div "–" at bounding box center [556, 350] width 34 height 23
click at [593, 339] on div "–" at bounding box center [595, 350] width 34 height 23
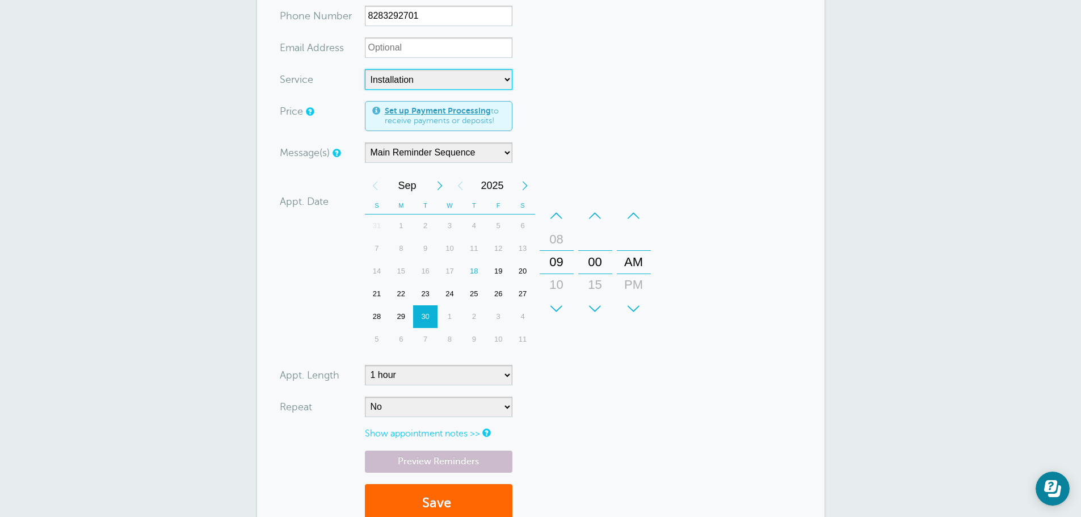
scroll to position [397, 0]
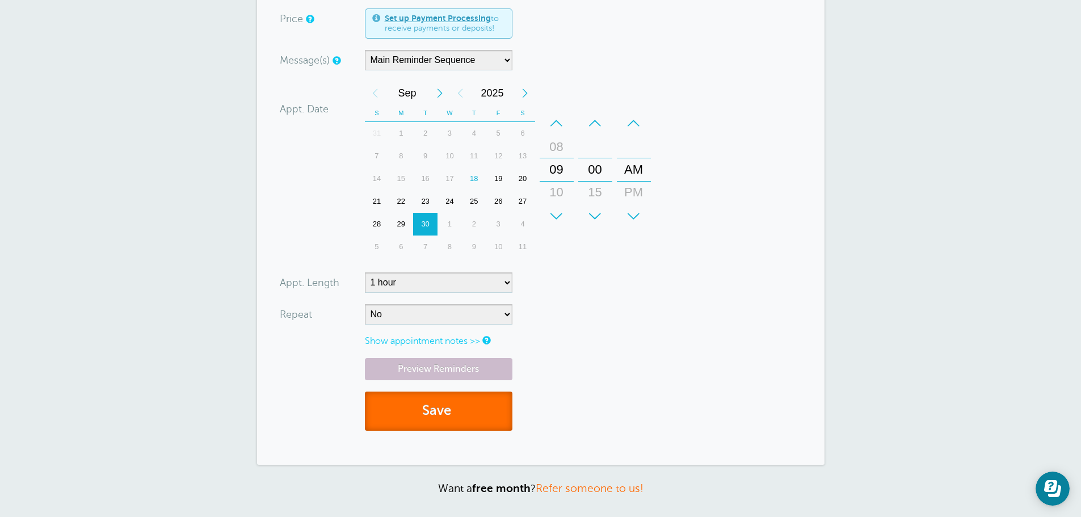
click at [473, 405] on button "Save" at bounding box center [438, 410] width 147 height 39
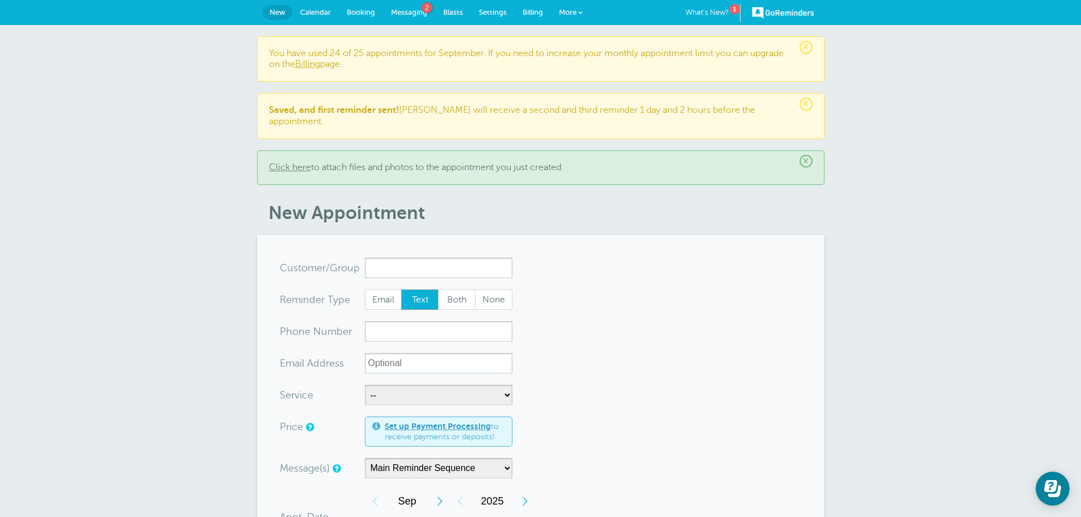
click at [421, 114] on p "Saved, and first reminder sent! [PERSON_NAME] will receive a second and third r…" at bounding box center [540, 116] width 543 height 22
click at [300, 11] on span "Calendar" at bounding box center [315, 12] width 31 height 9
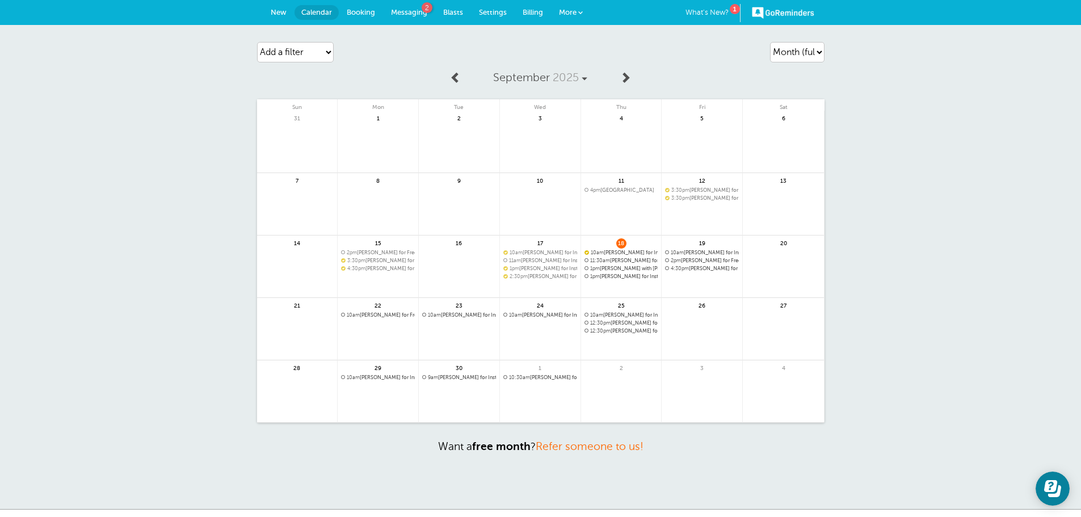
click at [272, 12] on span "New" at bounding box center [279, 12] width 16 height 9
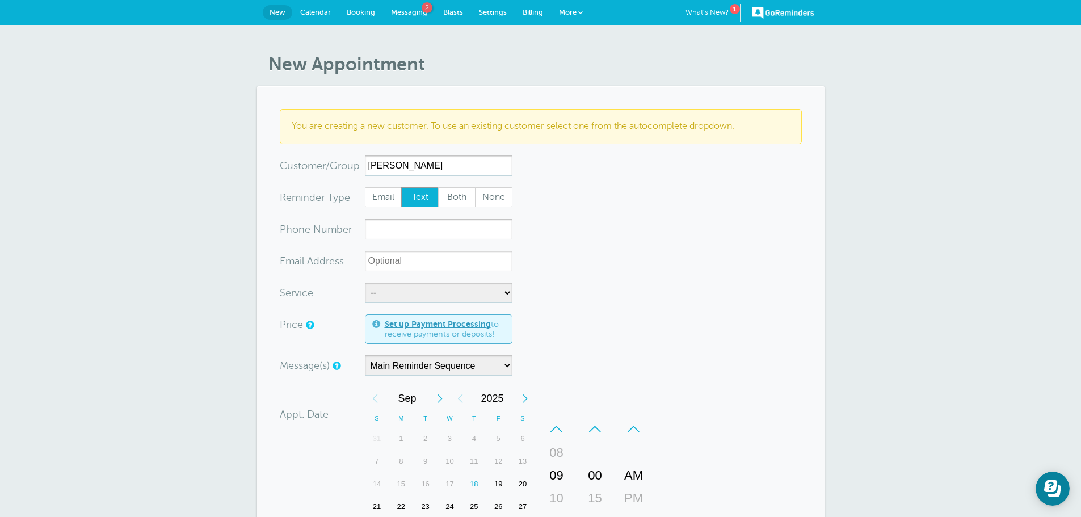
type input "[PERSON_NAME]"
click at [429, 230] on input "xxx-no-autofill" at bounding box center [438, 229] width 147 height 20
type input "6517880751"
click at [409, 296] on select "-- Free Home Consultation Installation" at bounding box center [438, 292] width 147 height 20
select select "28200"
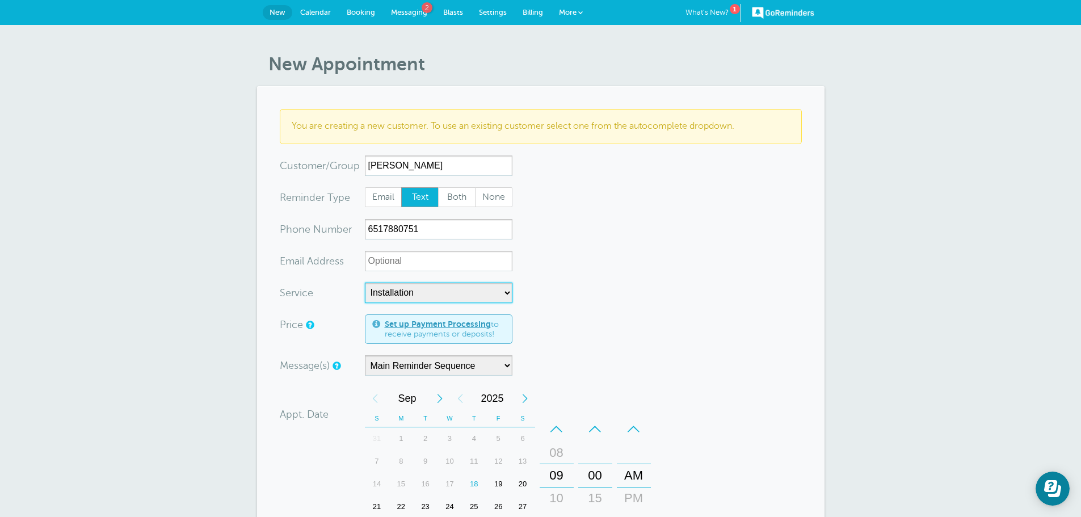
click at [365, 282] on select "-- Free Home Consultation Installation" at bounding box center [438, 292] width 147 height 20
select select "60"
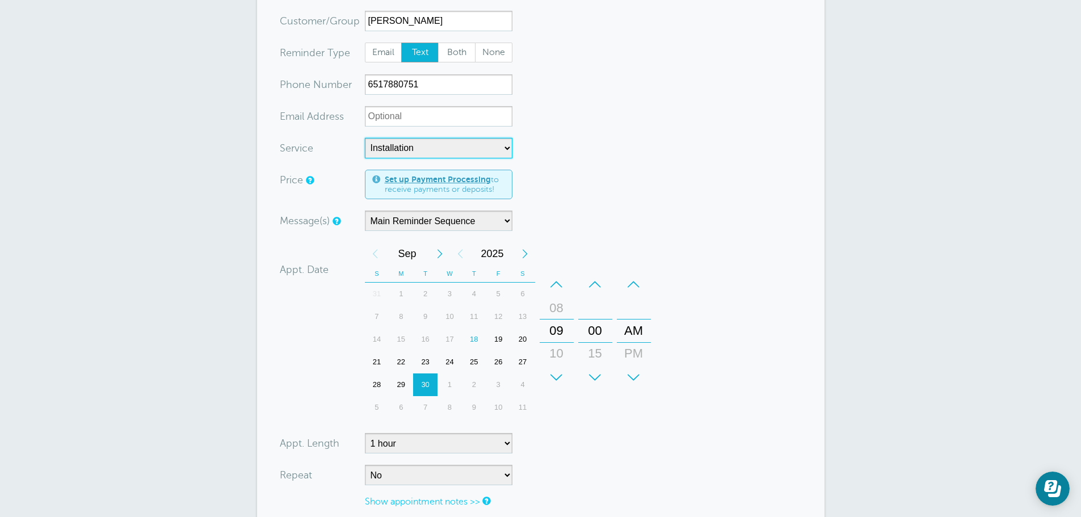
scroll to position [170, 0]
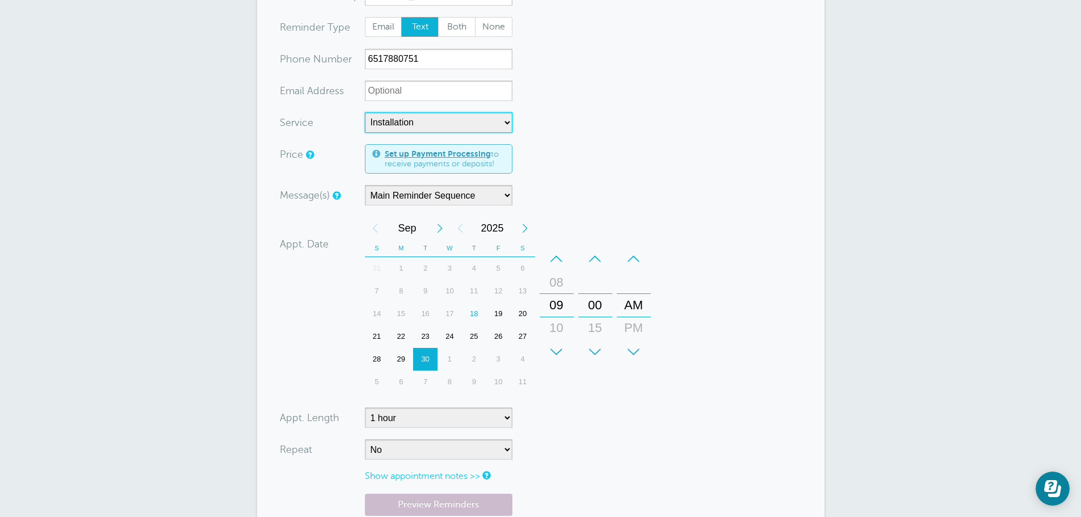
click at [428, 226] on span "Sep" at bounding box center [407, 228] width 44 height 23
click at [398, 374] on div "Oct" at bounding box center [393, 374] width 57 height 39
click at [448, 269] on div "1" at bounding box center [449, 268] width 24 height 23
click at [591, 259] on div "–" at bounding box center [595, 258] width 34 height 23
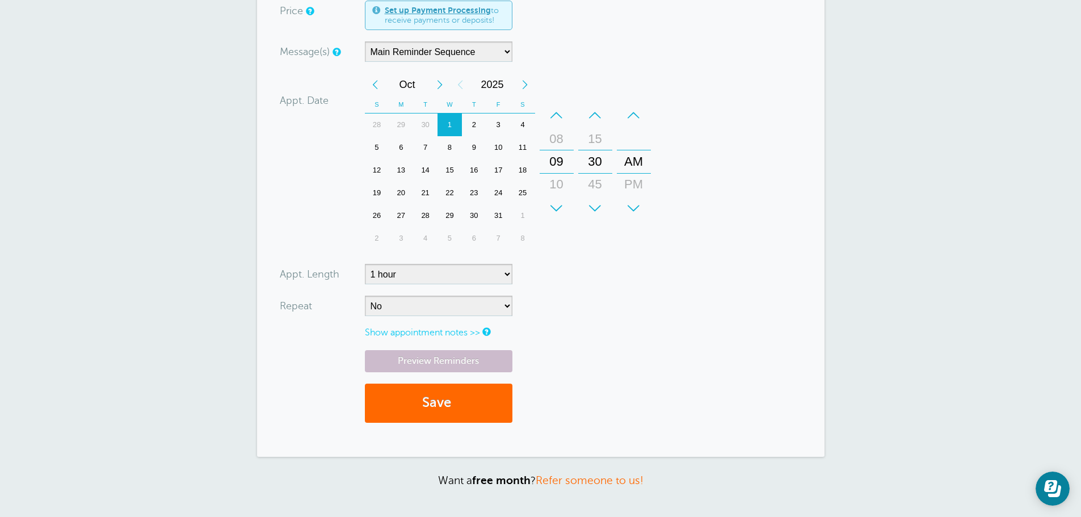
scroll to position [340, 0]
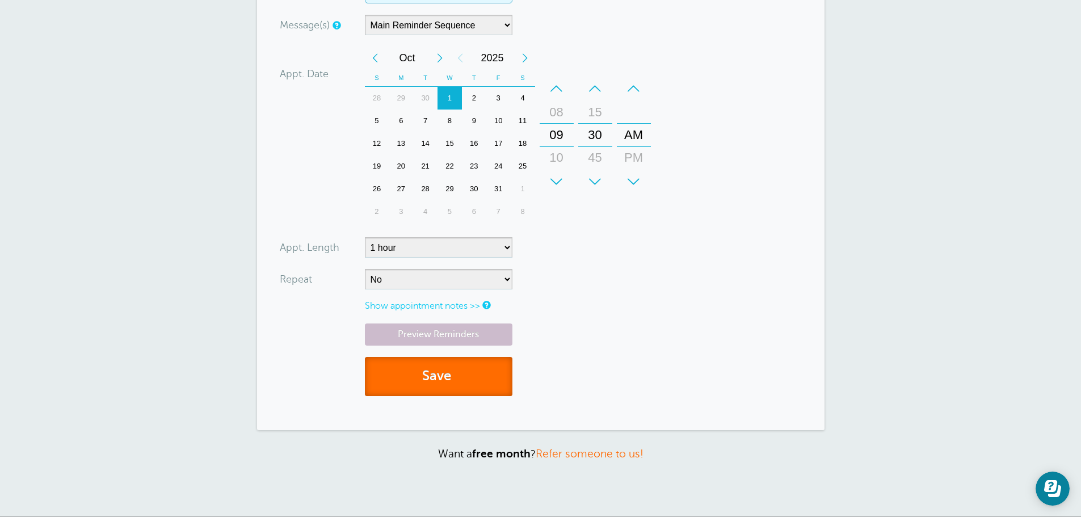
click at [454, 381] on span "submit" at bounding box center [452, 375] width 3 height 15
